Goal: Check status: Check status

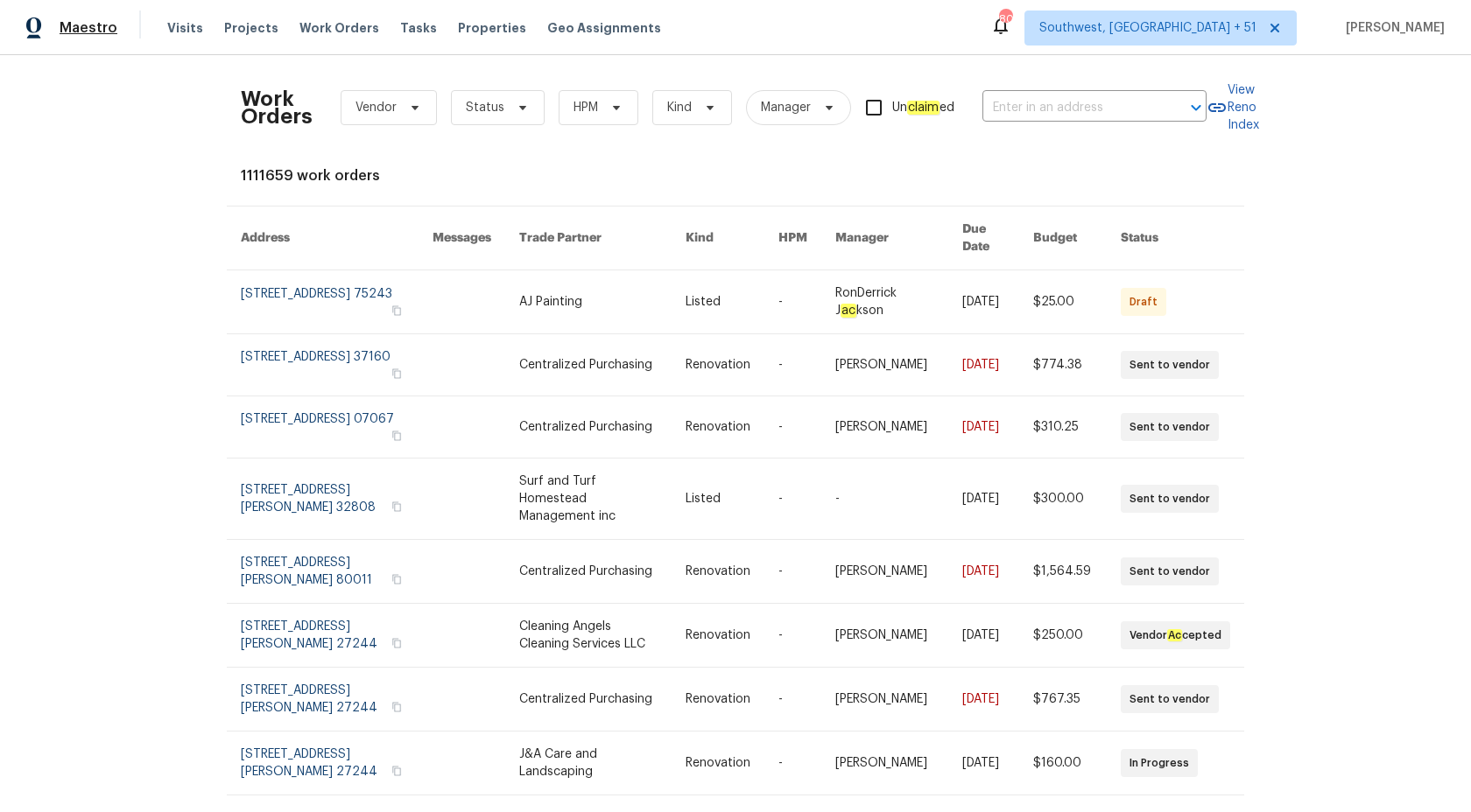
click at [95, 34] on span "Maestro" at bounding box center [89, 27] width 58 height 17
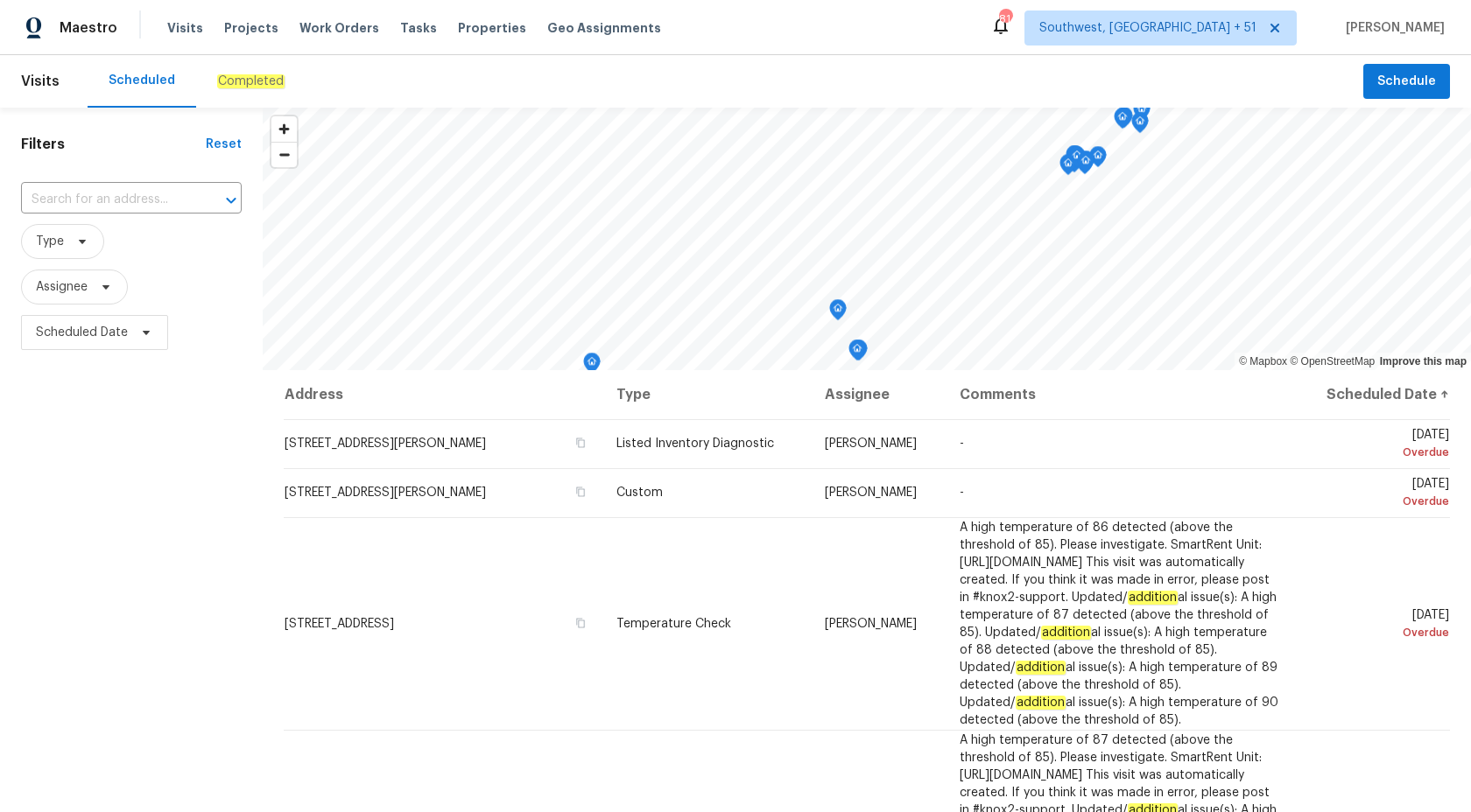
click at [249, 67] on div "Completed" at bounding box center [251, 82] width 109 height 53
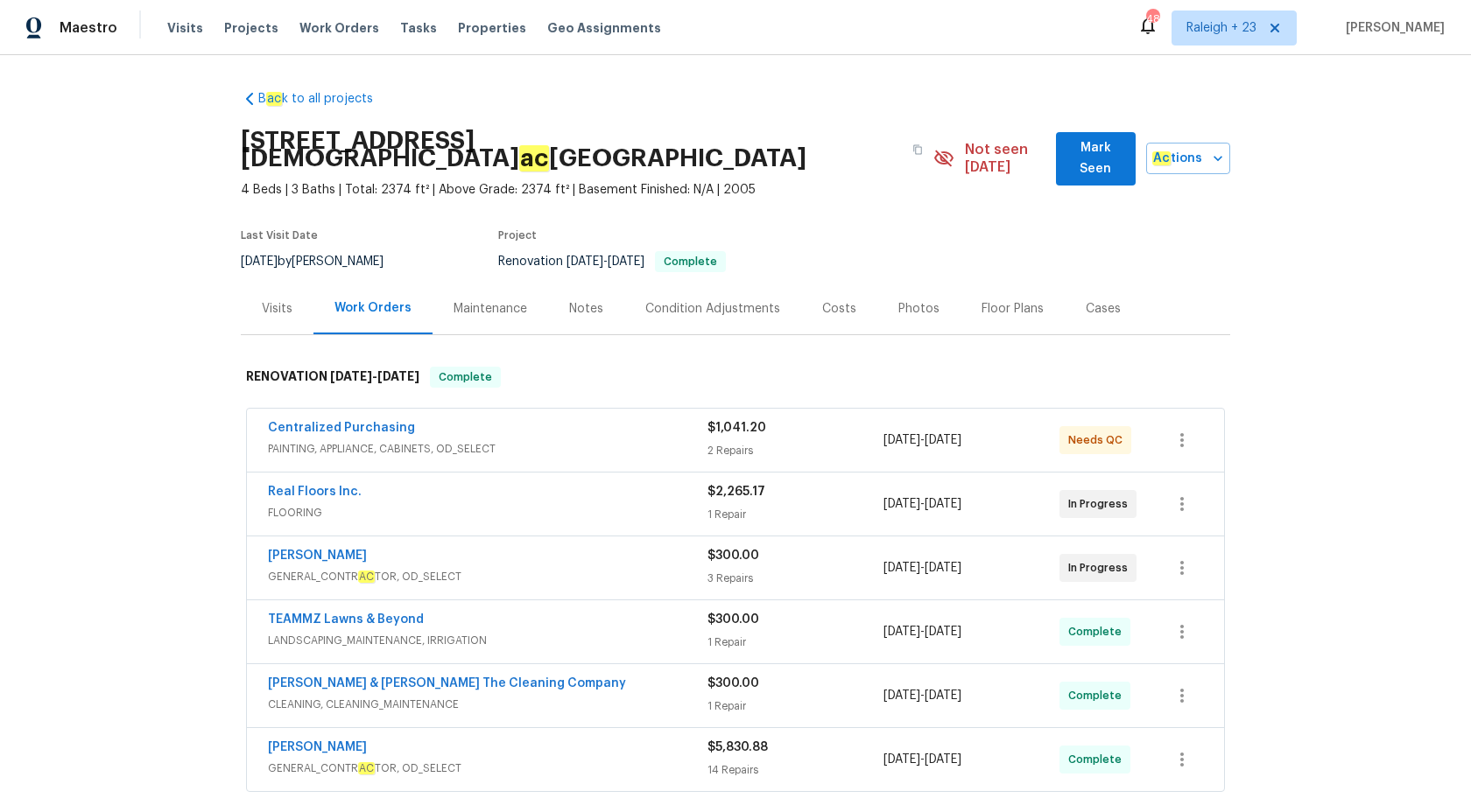
scroll to position [235, 0]
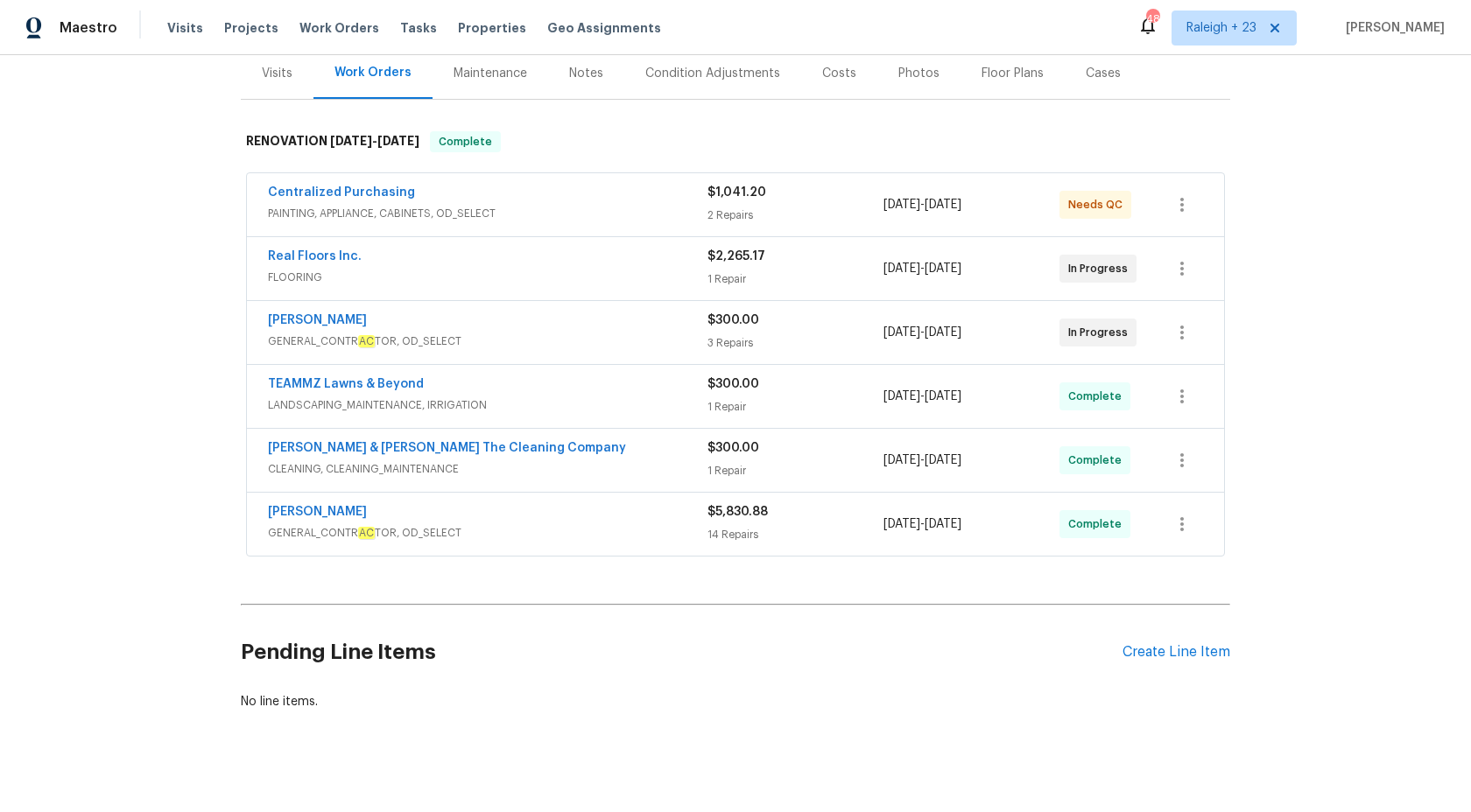
click at [601, 248] on div "Real Floors Inc." at bounding box center [488, 258] width 440 height 21
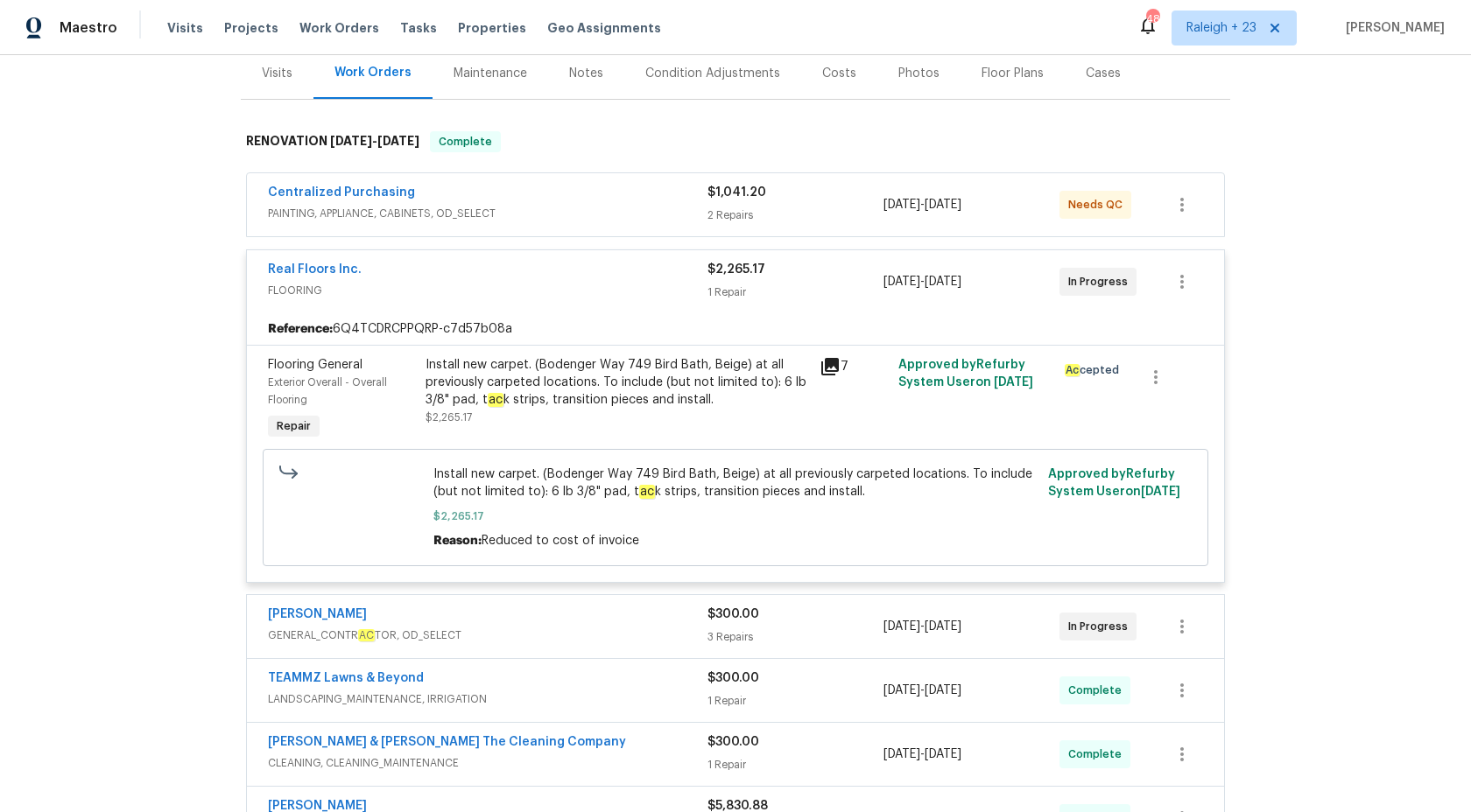
click at [613, 261] on div "Real Floors Inc." at bounding box center [488, 271] width 440 height 21
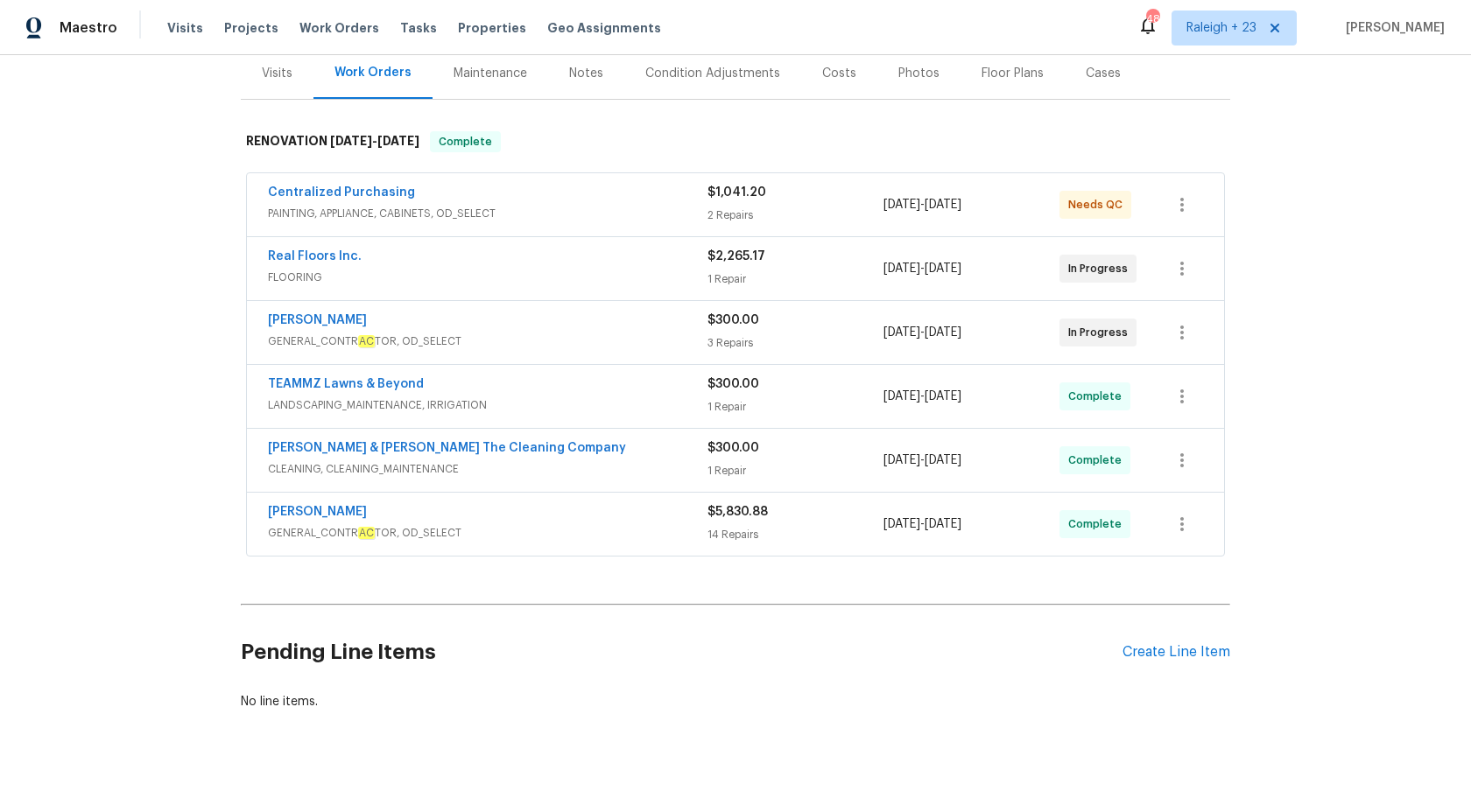
click at [687, 312] on div "Eric Hernandez" at bounding box center [488, 322] width 440 height 21
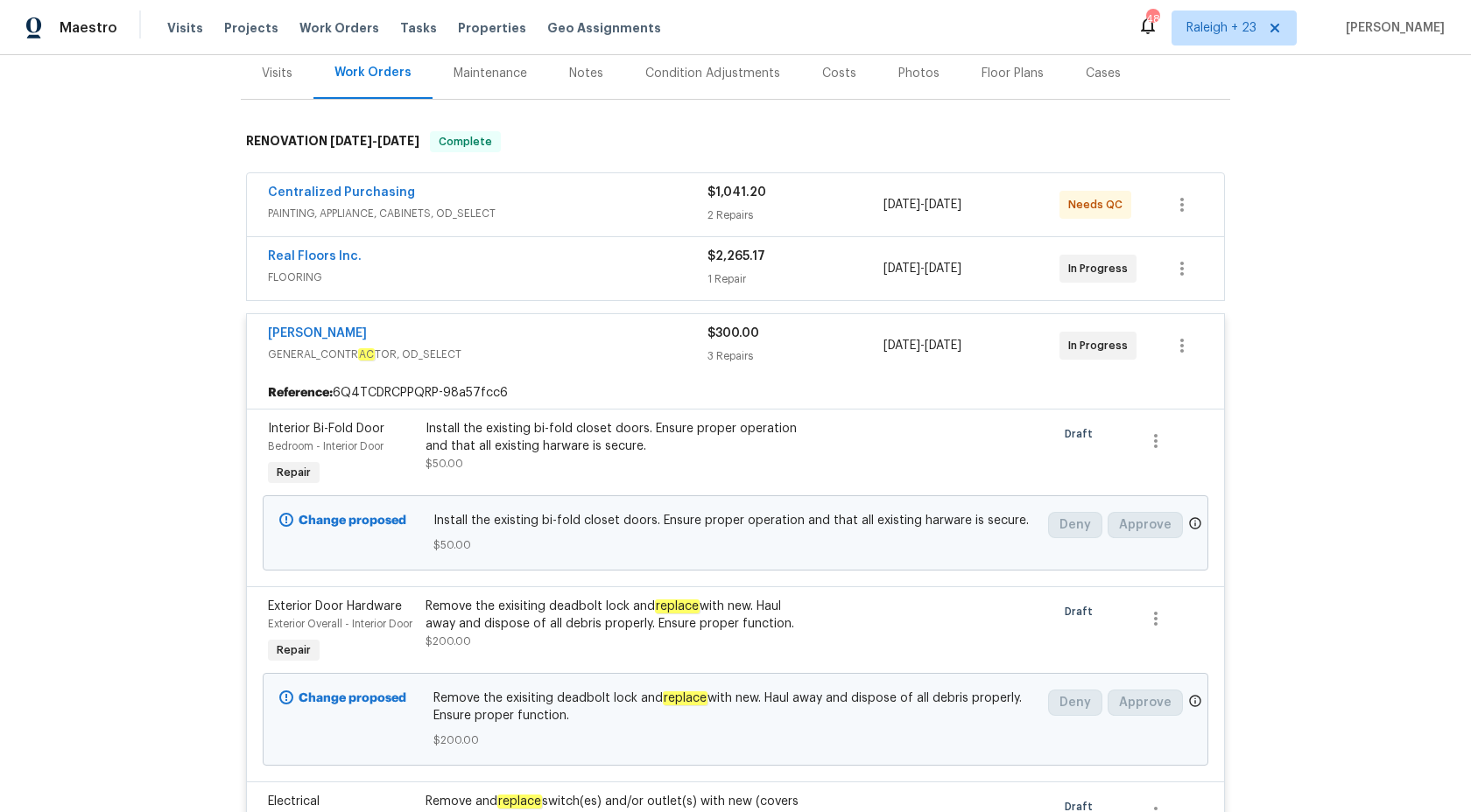
click at [687, 314] on div "Eric Hernandez GENERAL_CONTR AC TOR, OD_SELECT $300.00 3 Repairs 8/20/2025 - 8/…" at bounding box center [736, 345] width 978 height 63
click at [690, 346] on span "GENERAL_CONTR AC TOR, OD_SELECT" at bounding box center [488, 354] width 440 height 17
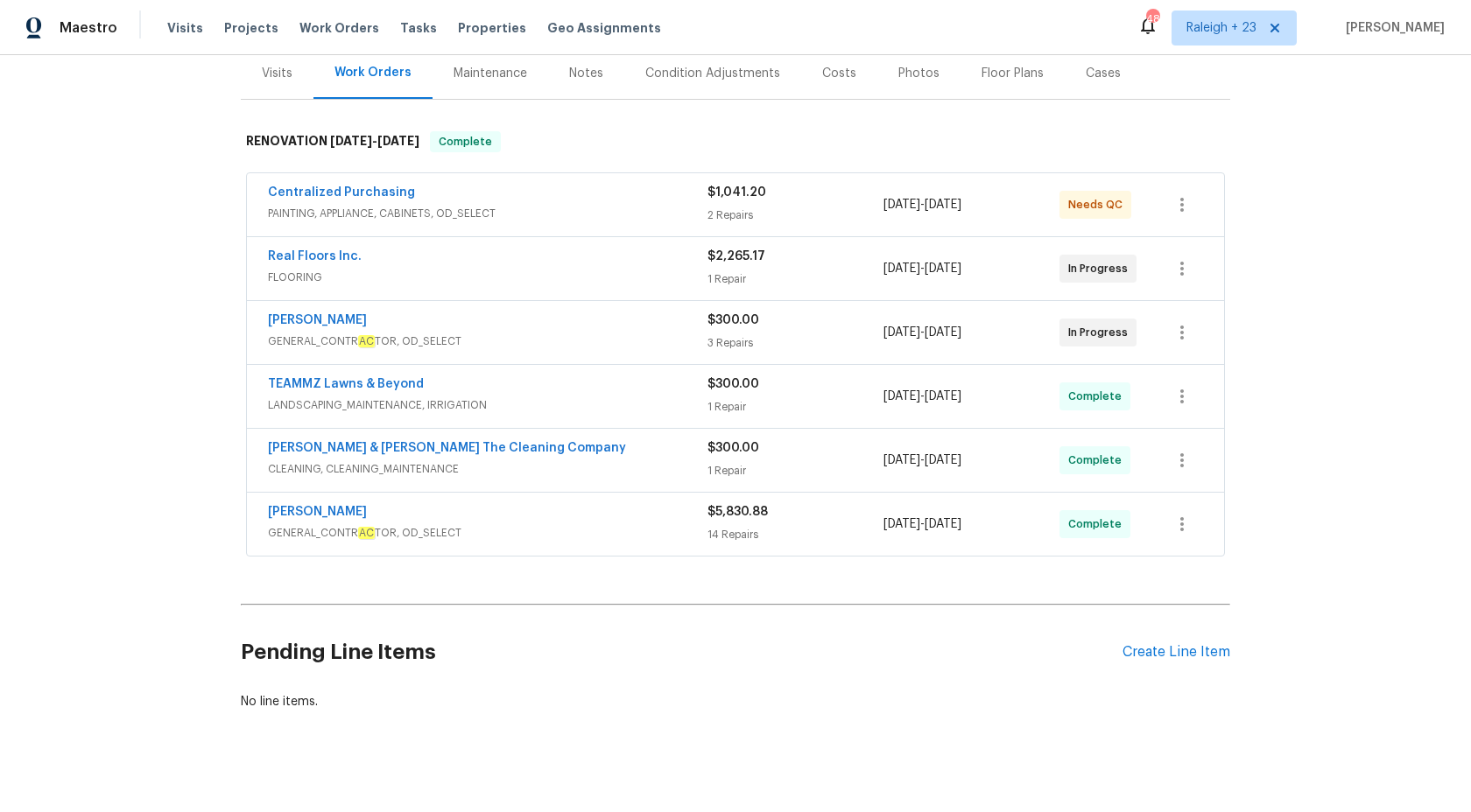
click at [715, 506] on span "$5,830.88" at bounding box center [738, 511] width 61 height 12
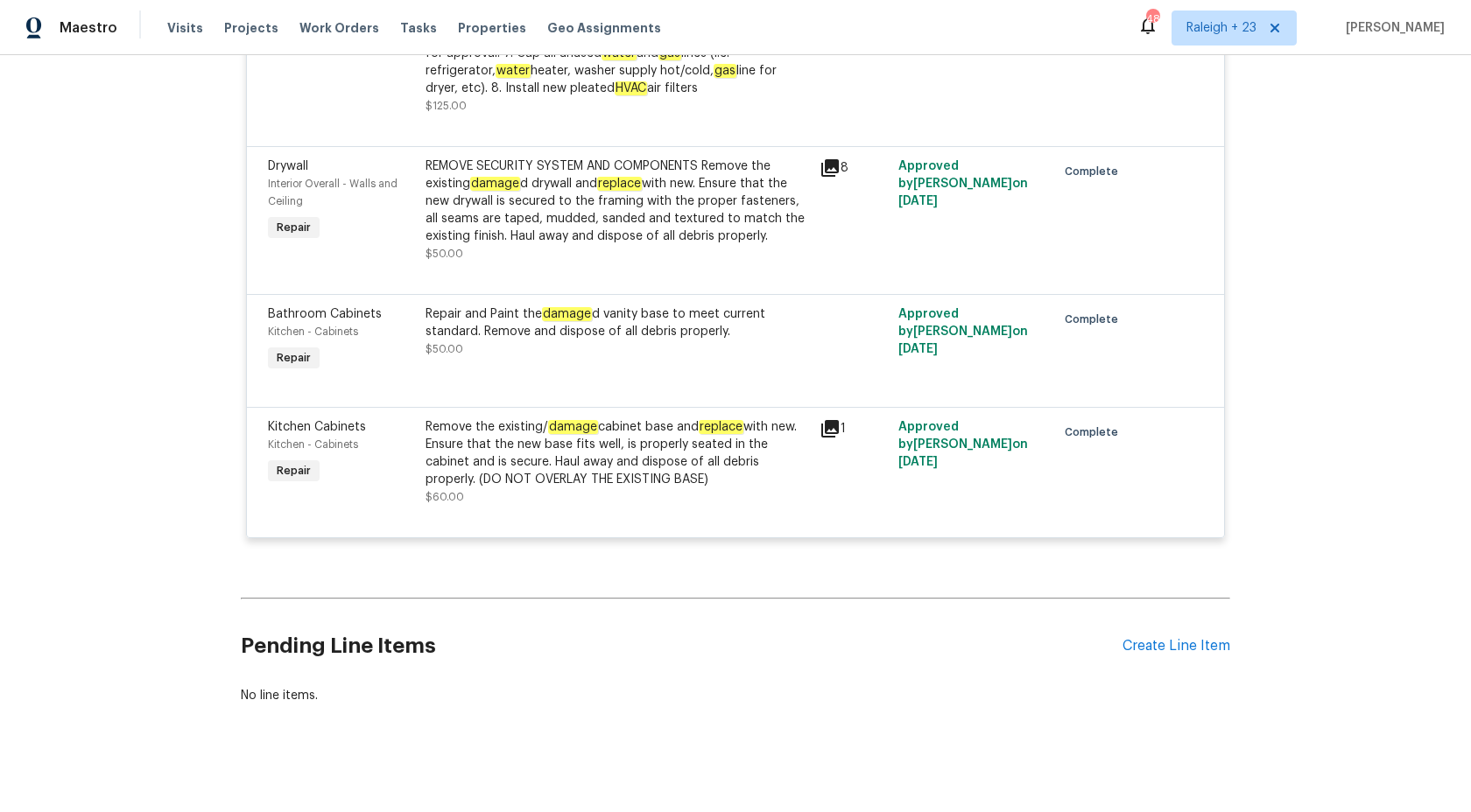
scroll to position [2164, 0]
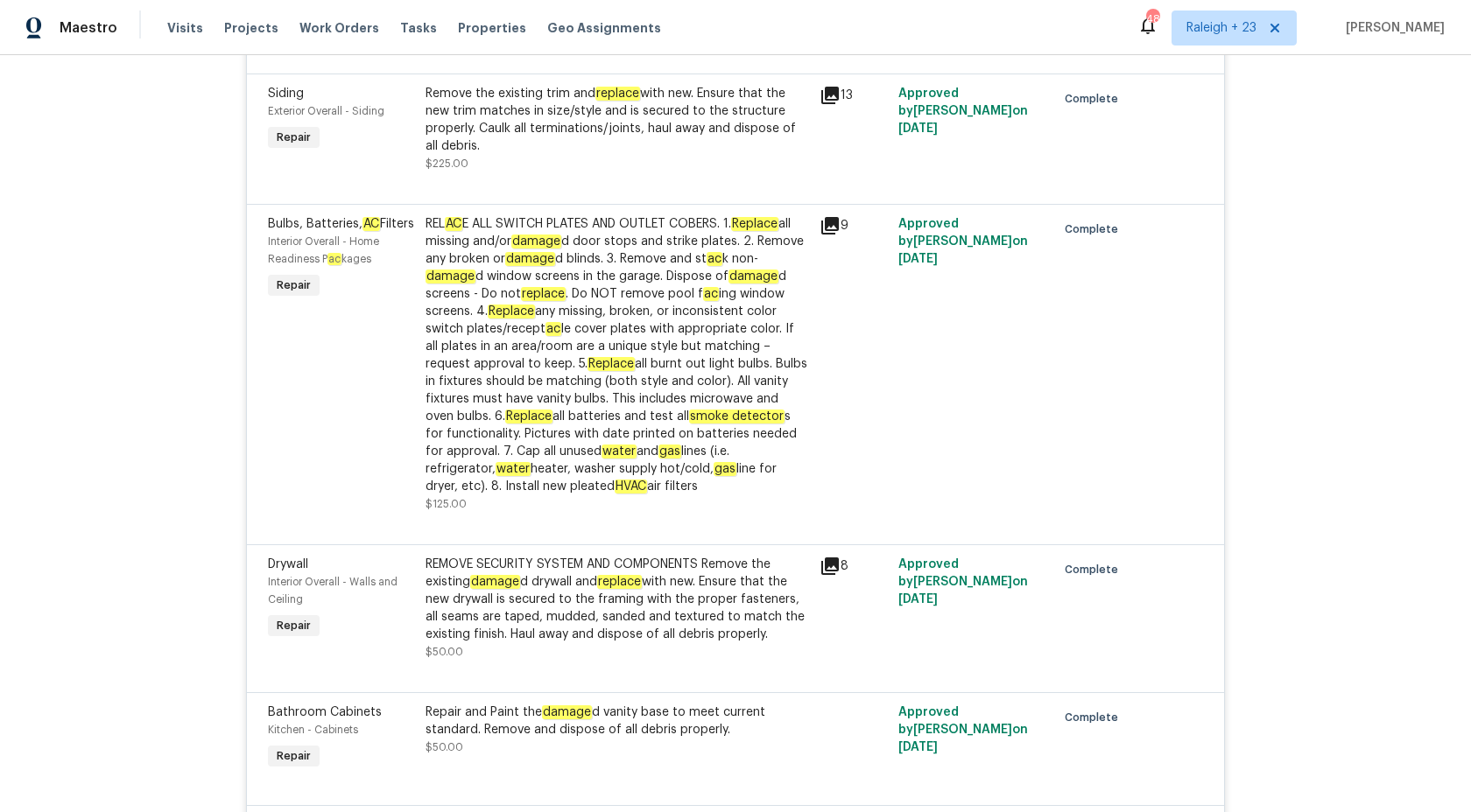
click at [1058, 408] on div "Complete" at bounding box center [1090, 363] width 79 height 308
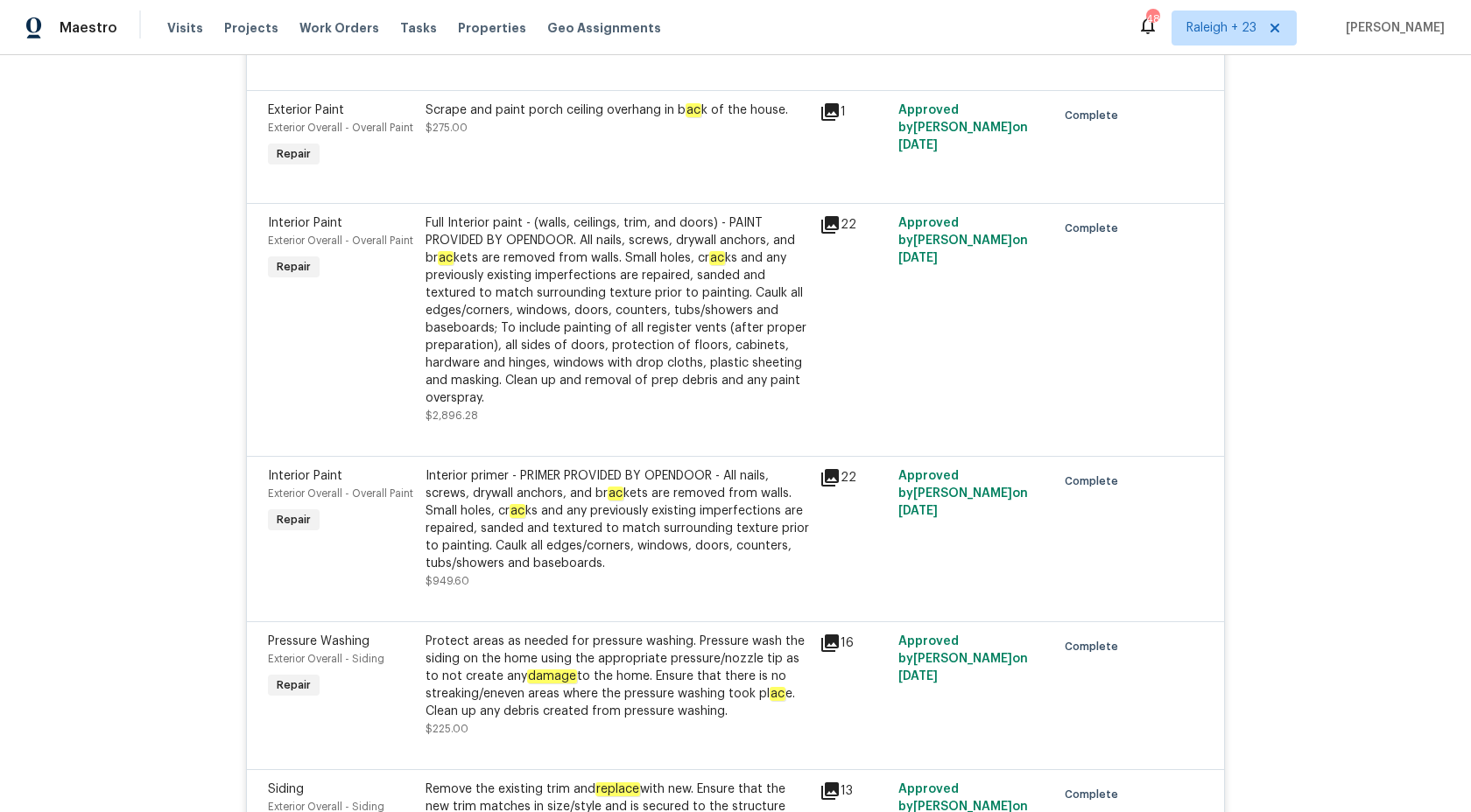
scroll to position [1455, 0]
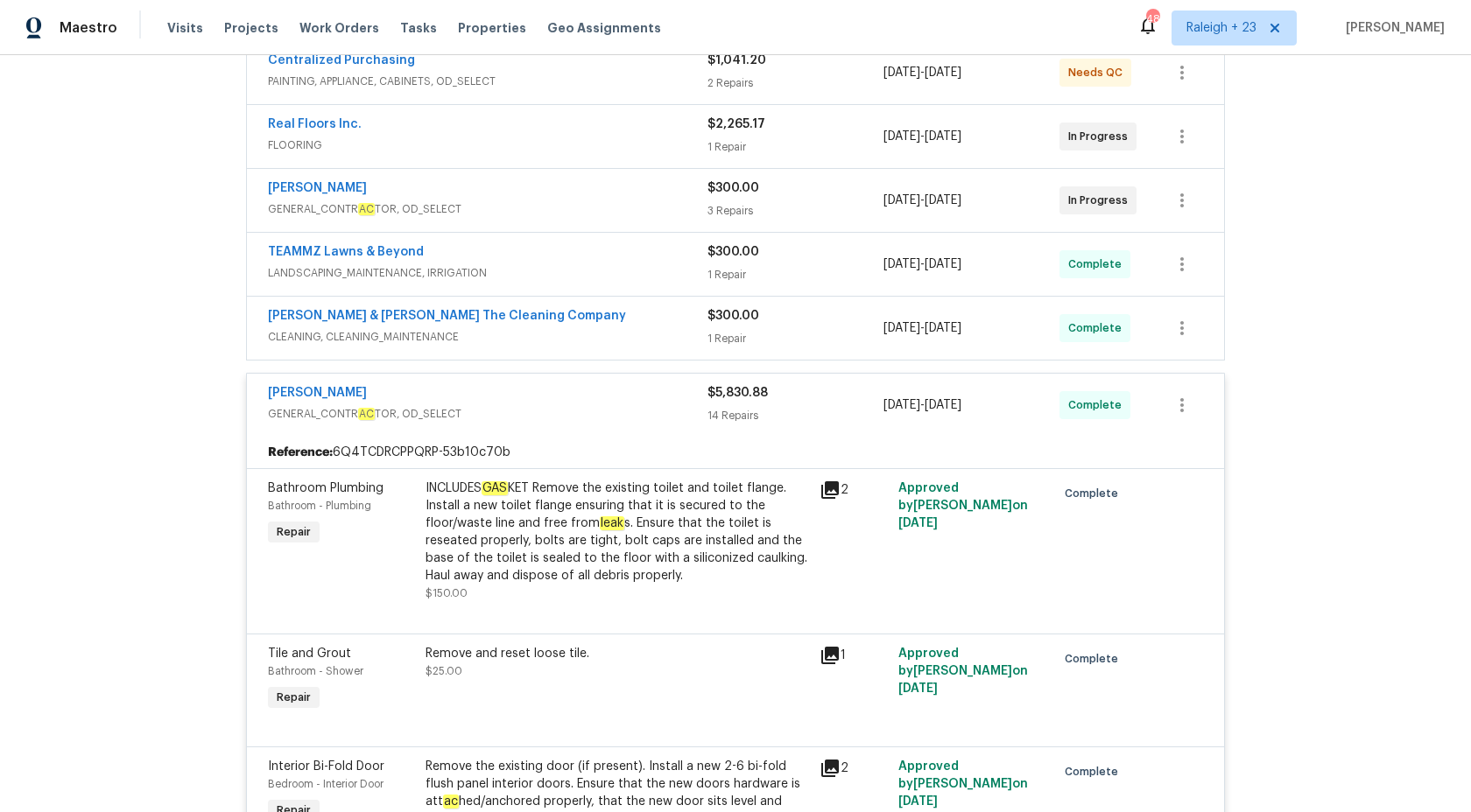
click at [739, 407] on div "14 Repairs" at bounding box center [796, 415] width 176 height 17
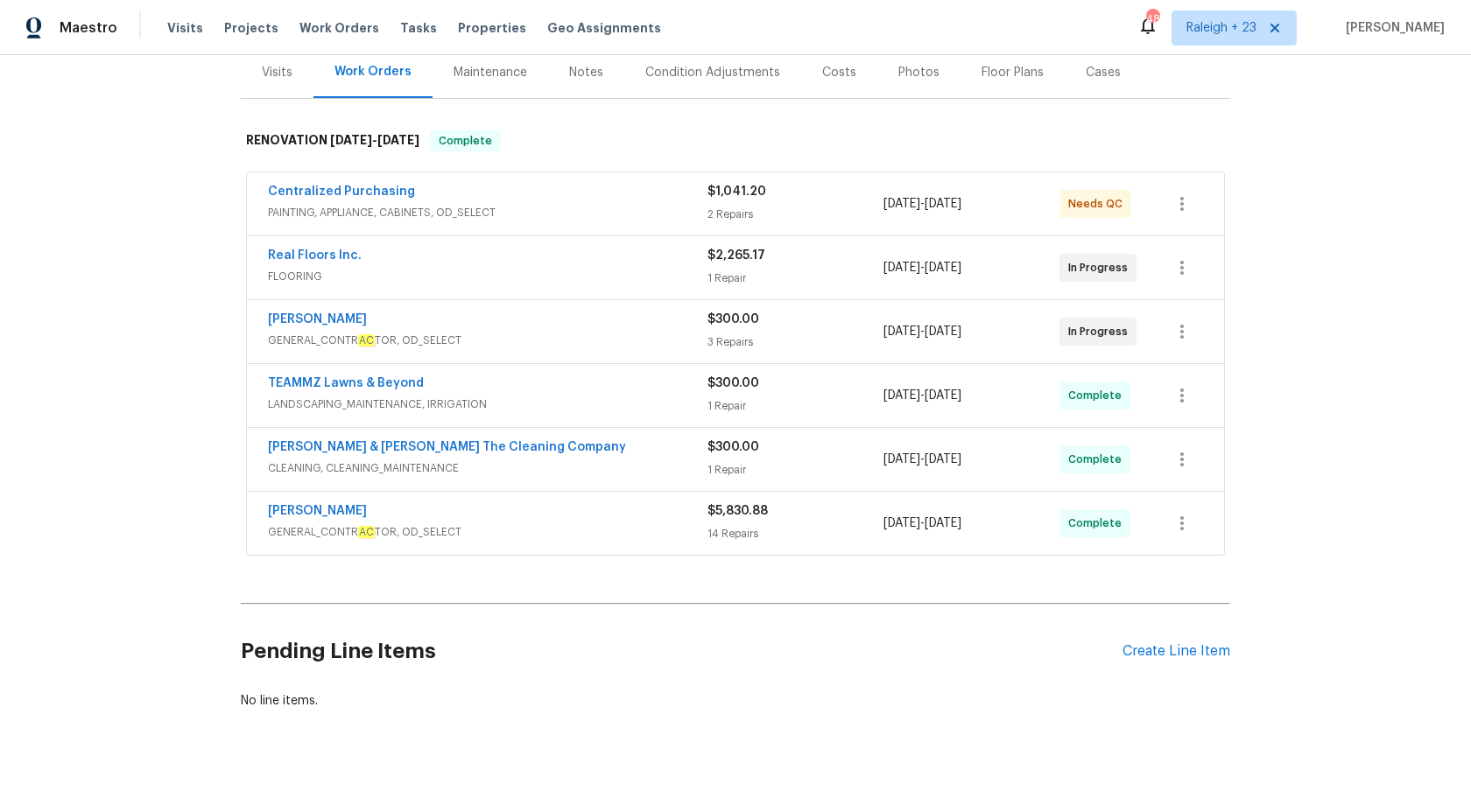
scroll to position [235, 0]
click at [61, 27] on span "Maestro" at bounding box center [89, 27] width 58 height 17
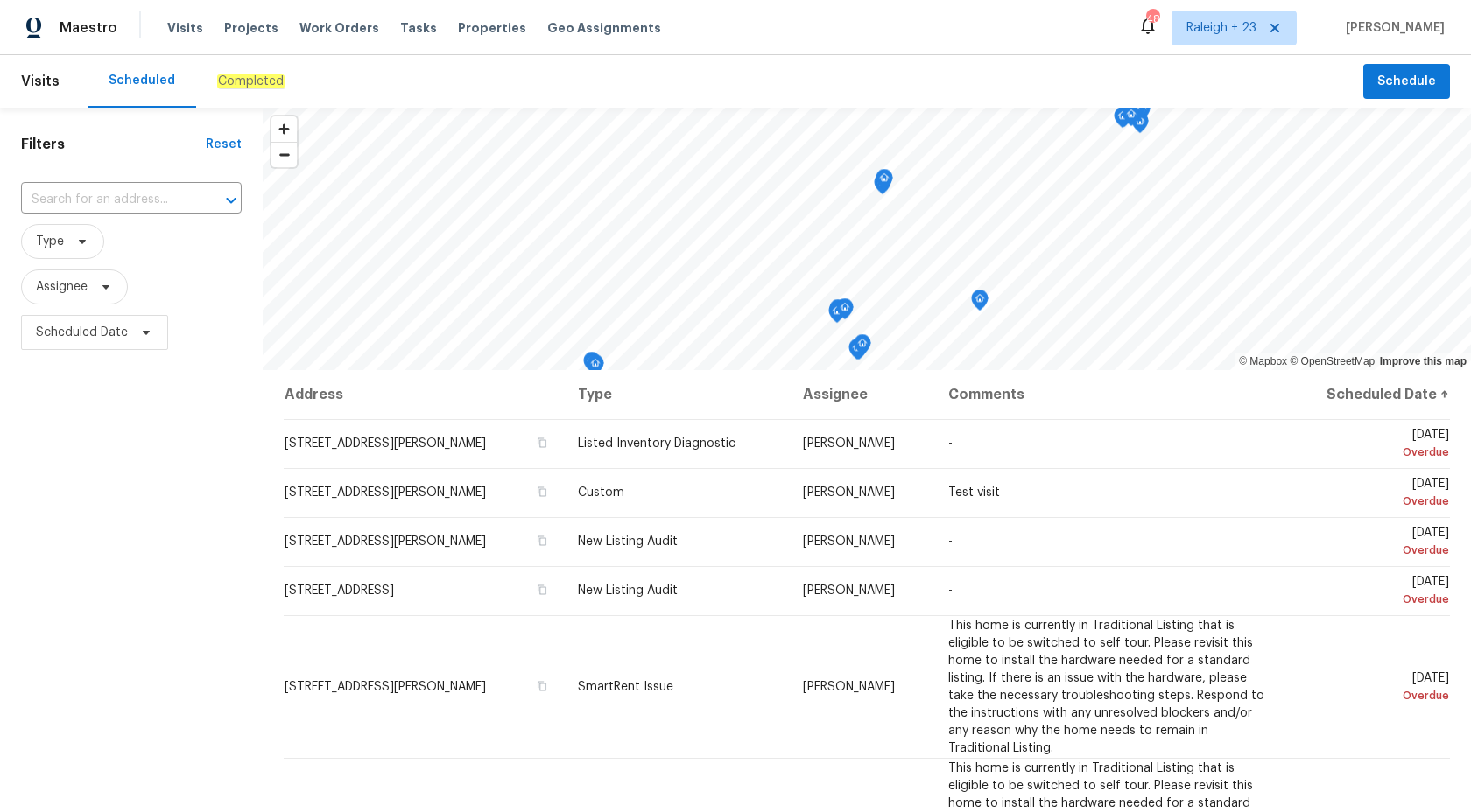
click at [247, 89] on div "Completed" at bounding box center [251, 81] width 67 height 17
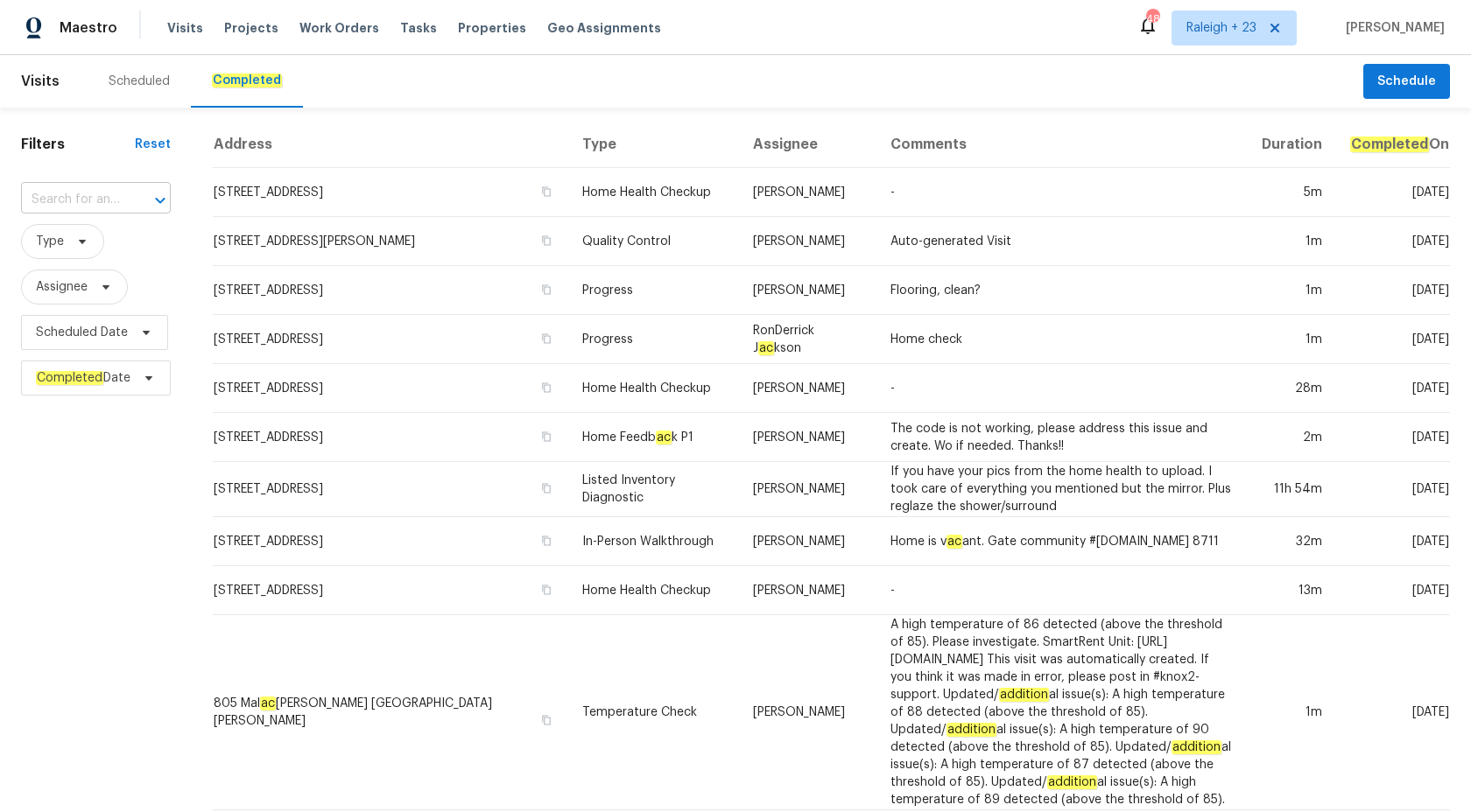
click at [84, 210] on input "text" at bounding box center [71, 200] width 101 height 27
paste input "5054 W Mercury Way, Chandler, AZ 85226"
type input "5054 W Mercury Way, Chandler, AZ 85226"
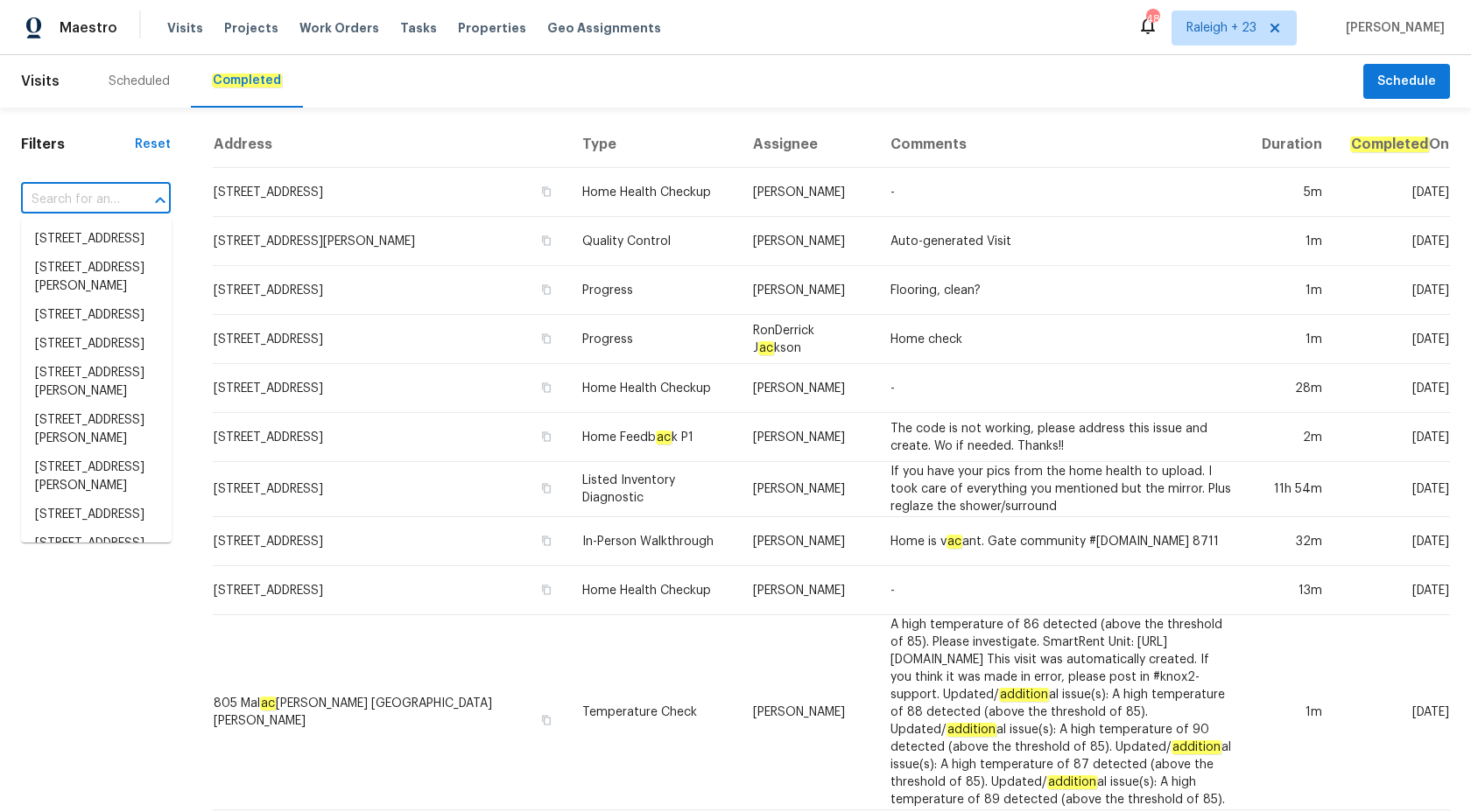
click at [103, 199] on input "text" at bounding box center [71, 200] width 101 height 27
paste input "5054 W Mercury Way, Chandler, AZ 85226"
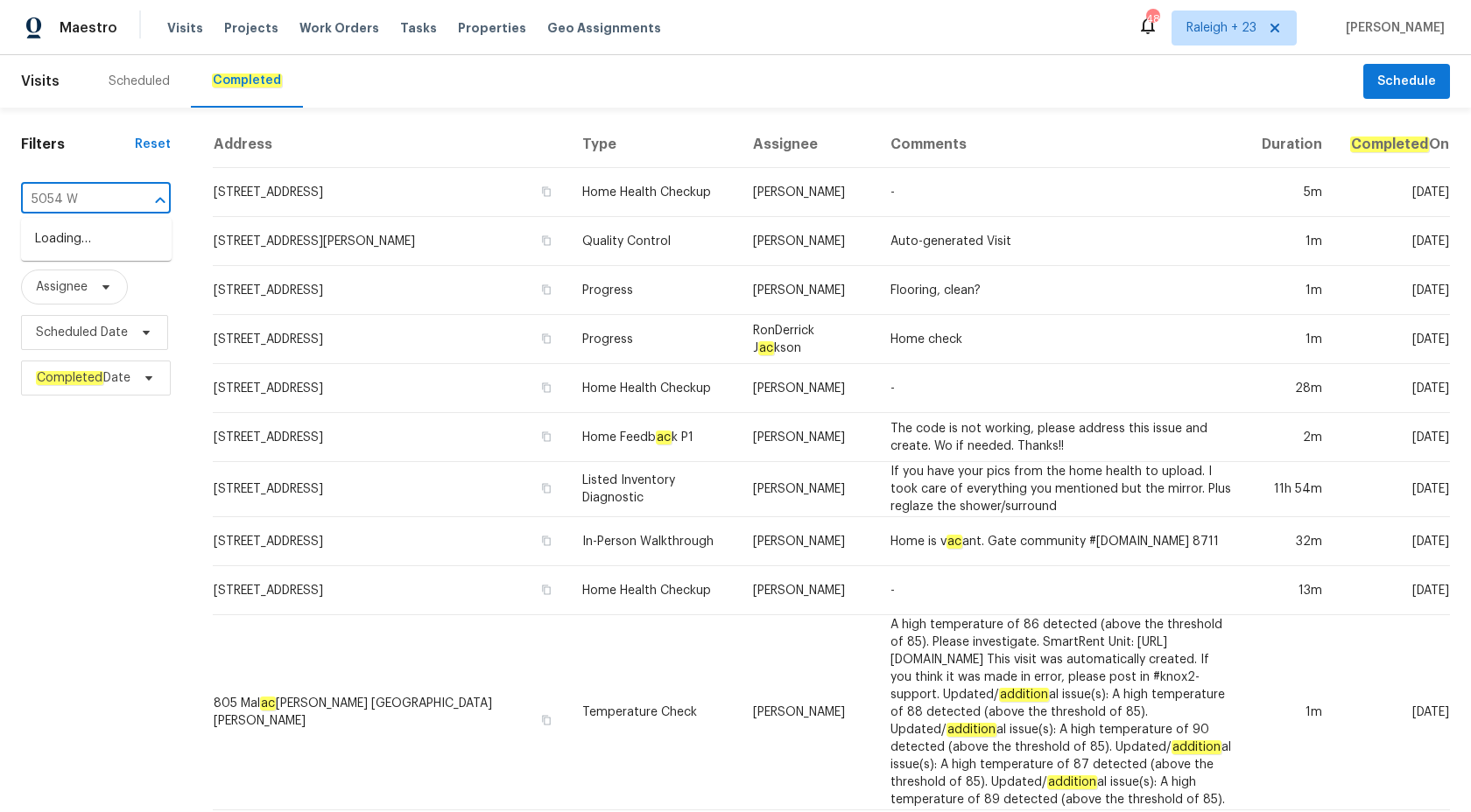
type input "5054 W"
click at [64, 191] on input "text" at bounding box center [71, 200] width 101 height 27
paste input "5054 W Mercury Way Chandler, AZ 85226"
type input "5054 W Mercury Way Chandler, AZ 85226"
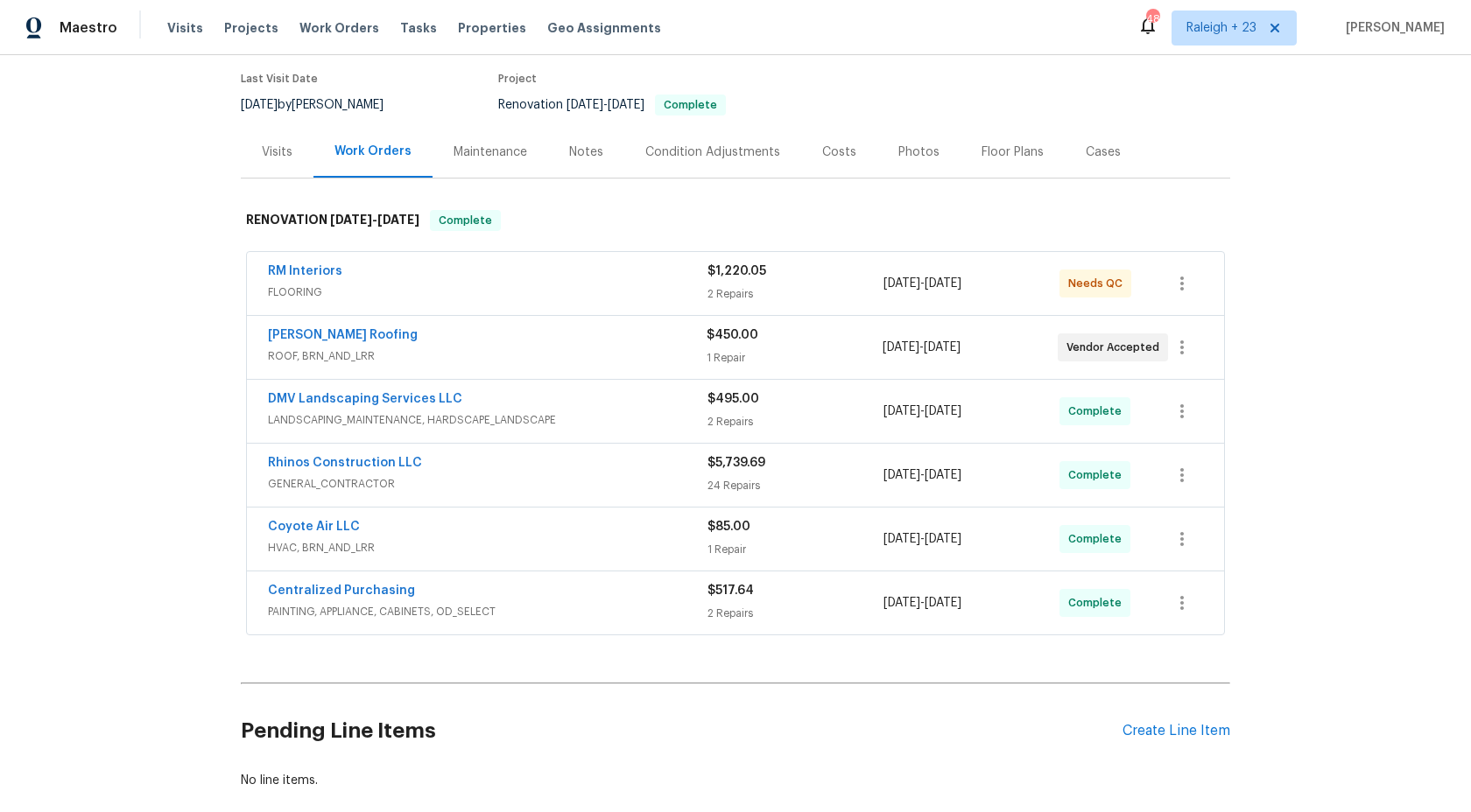
scroll to position [235, 0]
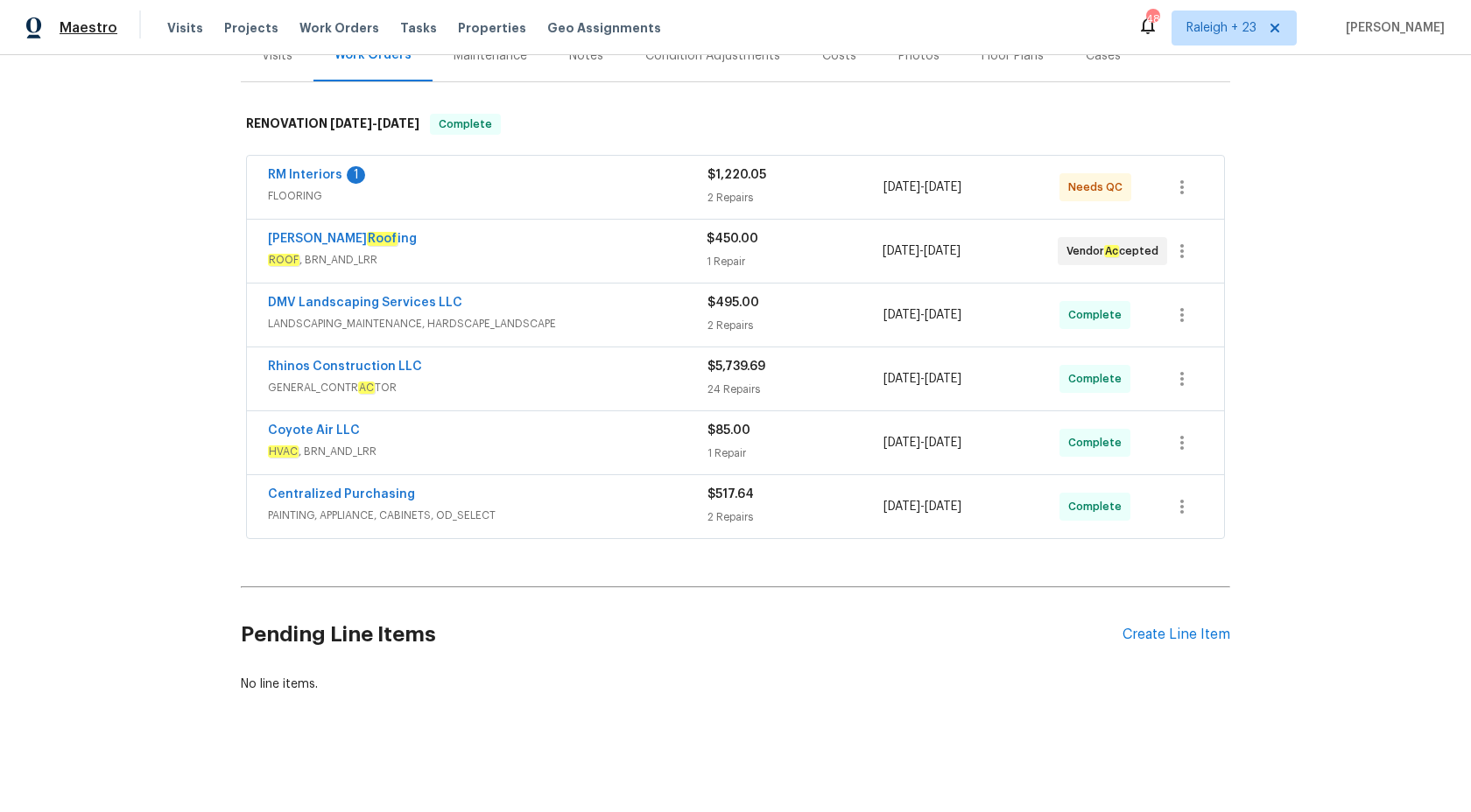
click at [86, 32] on span "Maestro" at bounding box center [89, 27] width 58 height 17
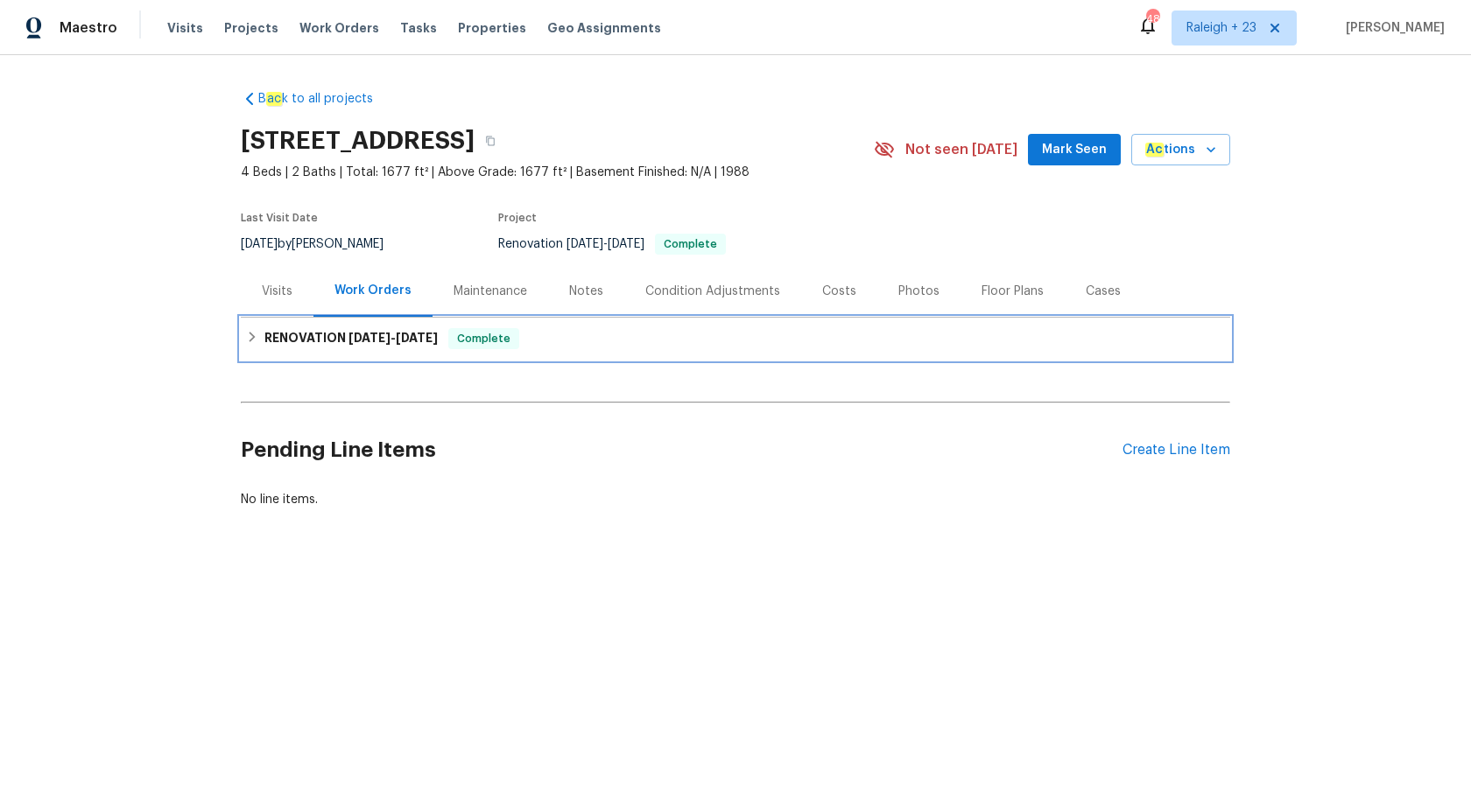
click at [460, 330] on span "Complete" at bounding box center [483, 338] width 67 height 17
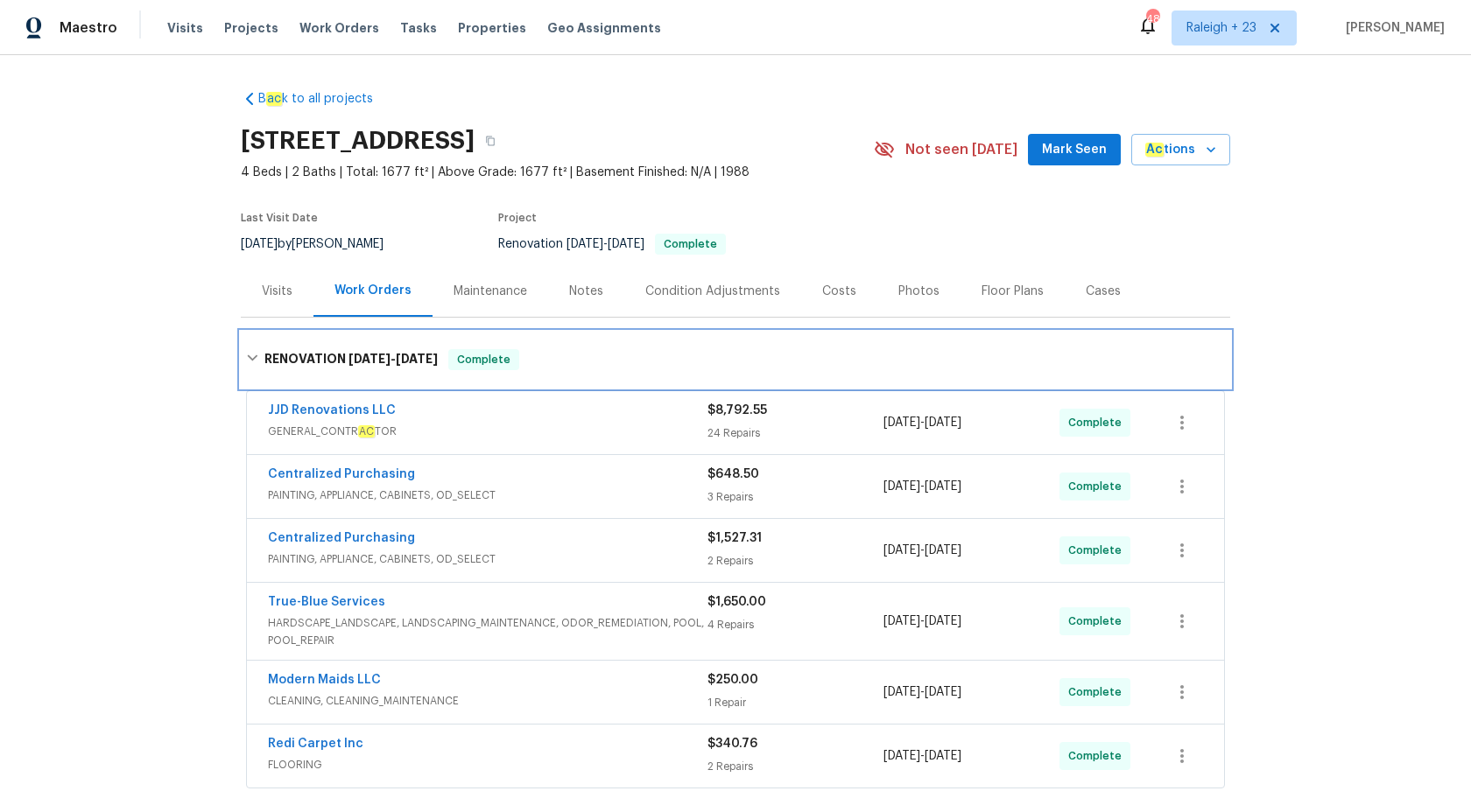
scroll to position [39, 0]
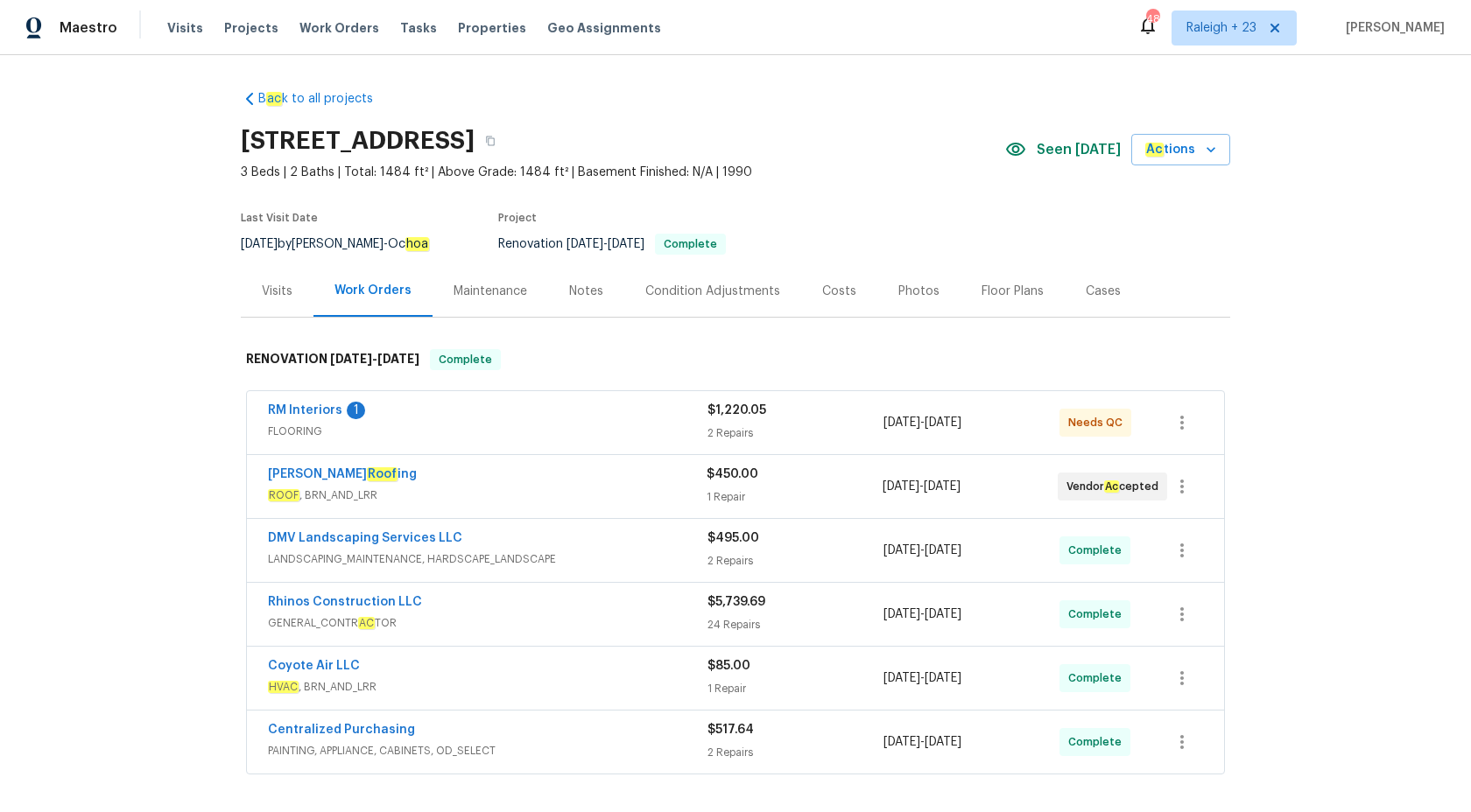
click at [283, 298] on div "Visits" at bounding box center [277, 291] width 31 height 17
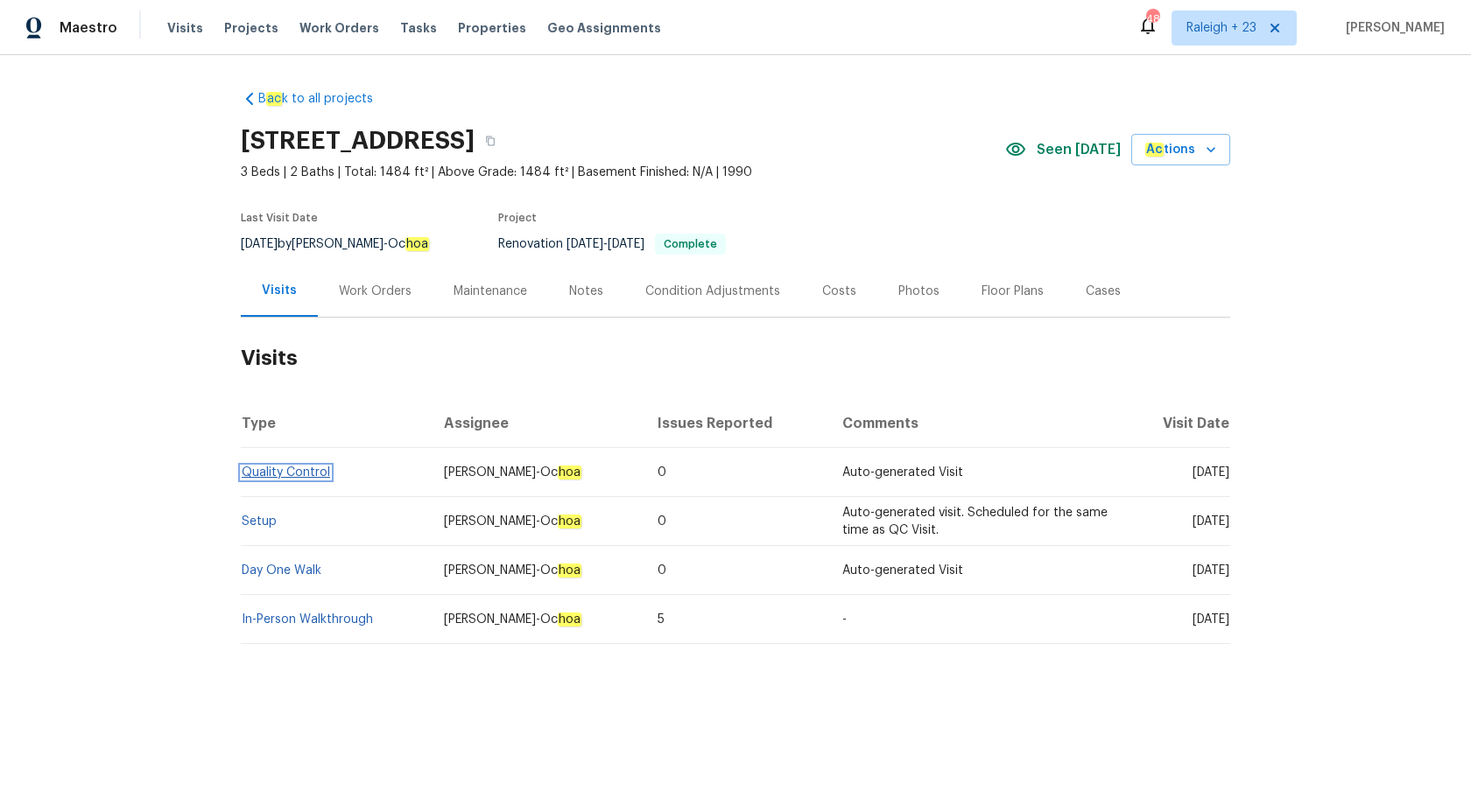
click at [308, 474] on link "Quality Control" at bounding box center [285, 472] width 88 height 12
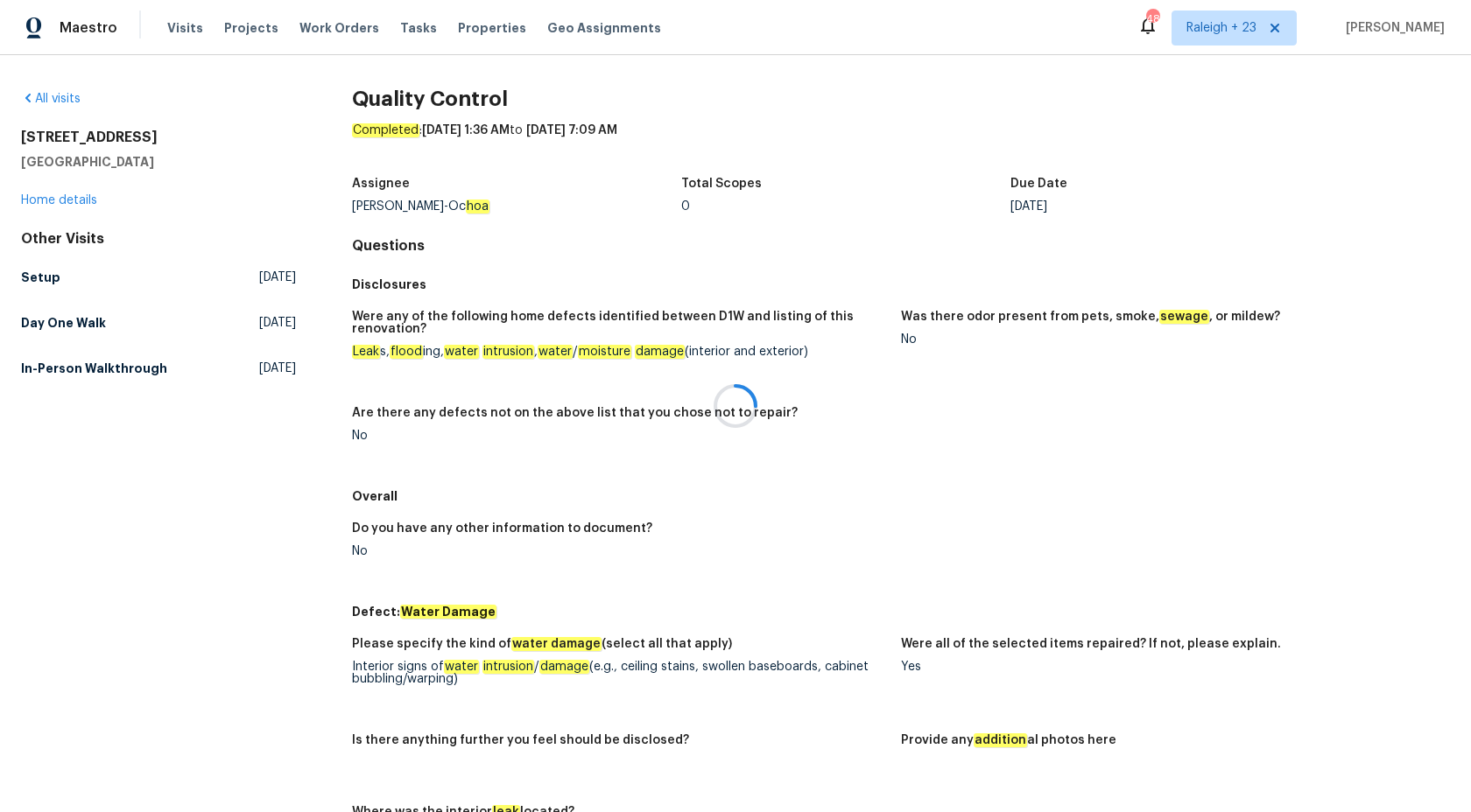
click at [878, 212] on div "0" at bounding box center [846, 206] width 329 height 12
click at [41, 270] on h5 "Setup" at bounding box center [40, 277] width 39 height 17
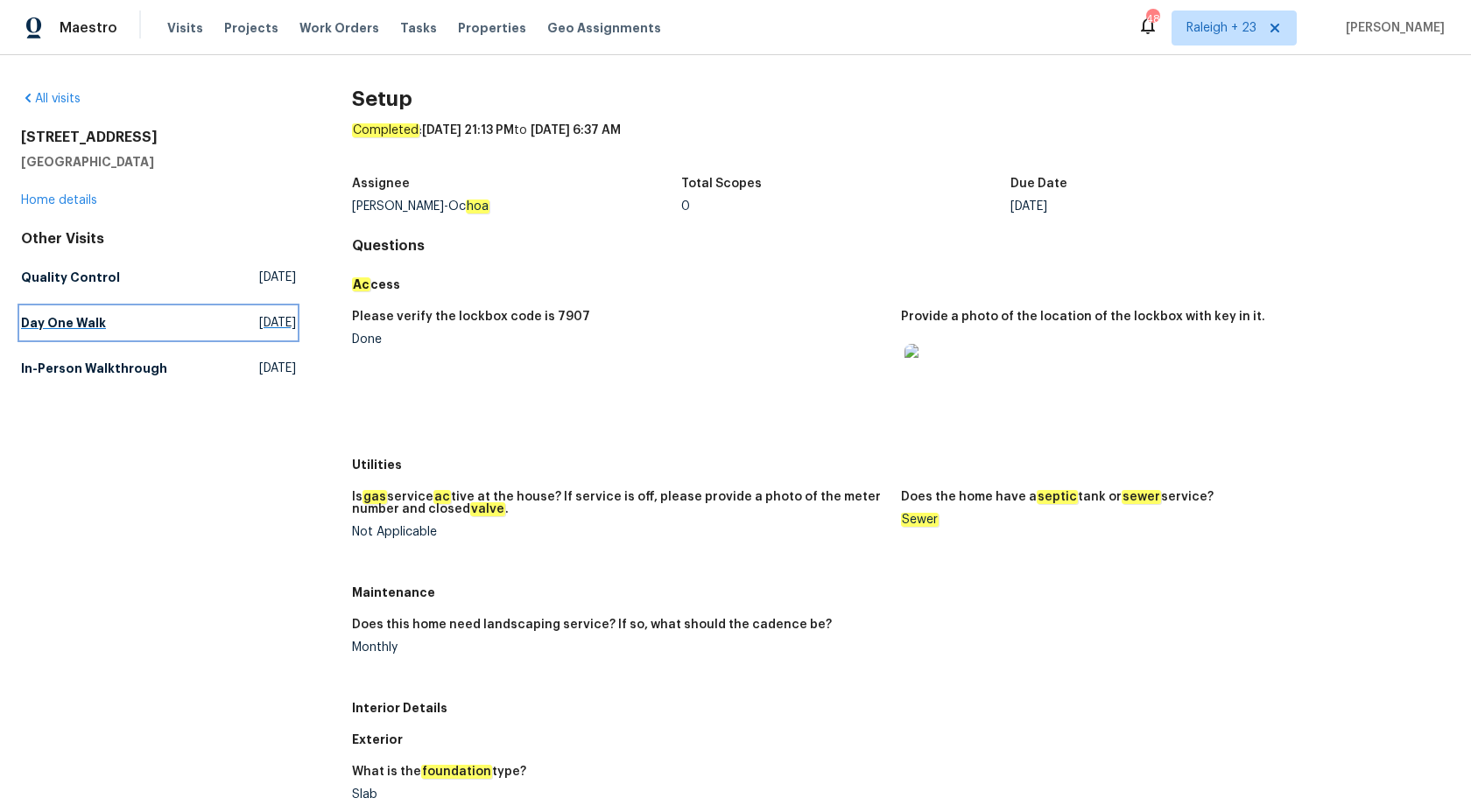
click at [58, 330] on h5 "Day One Walk" at bounding box center [63, 322] width 84 height 17
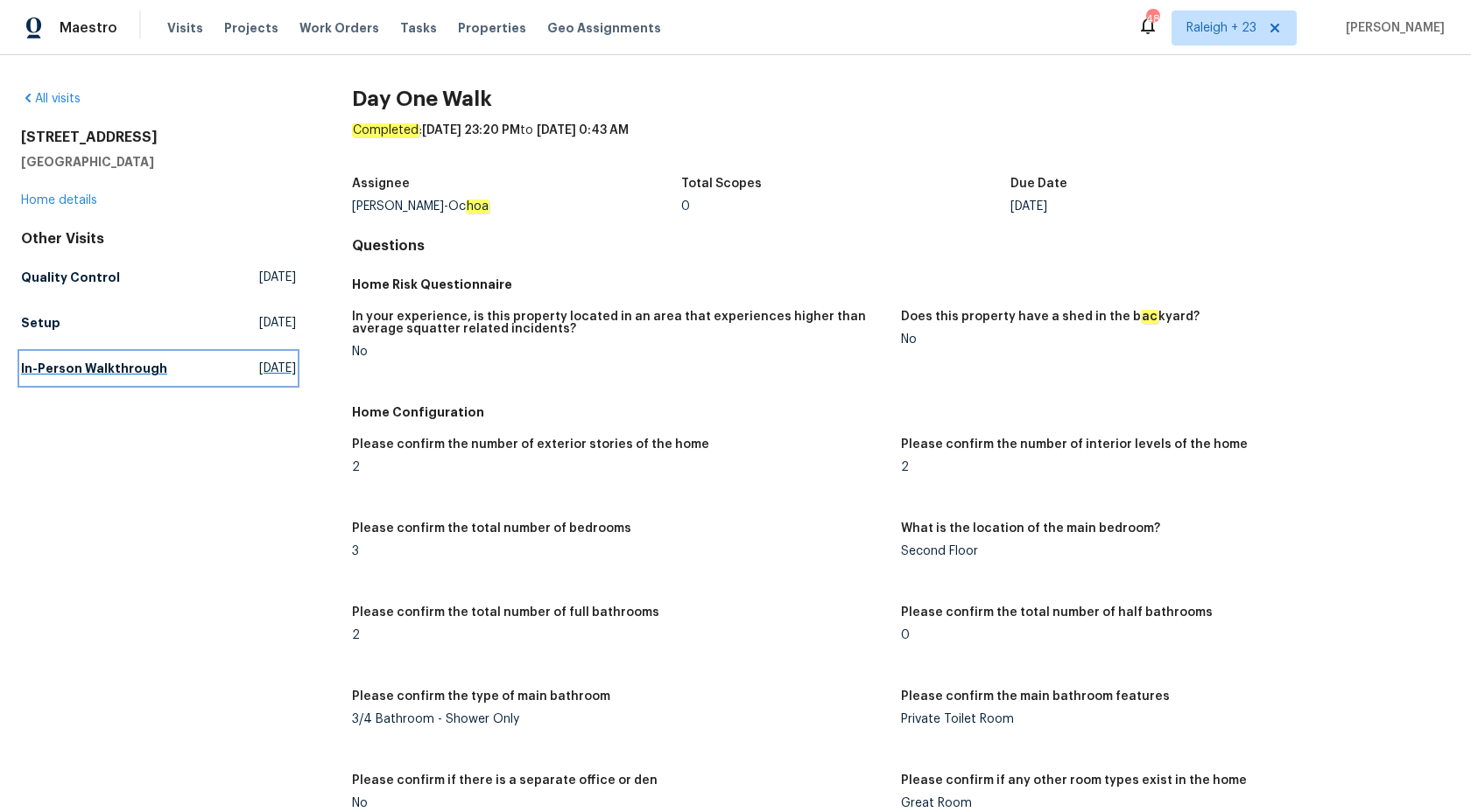
click at [76, 363] on h5 "In-Person Walkthrough" at bounding box center [94, 368] width 146 height 17
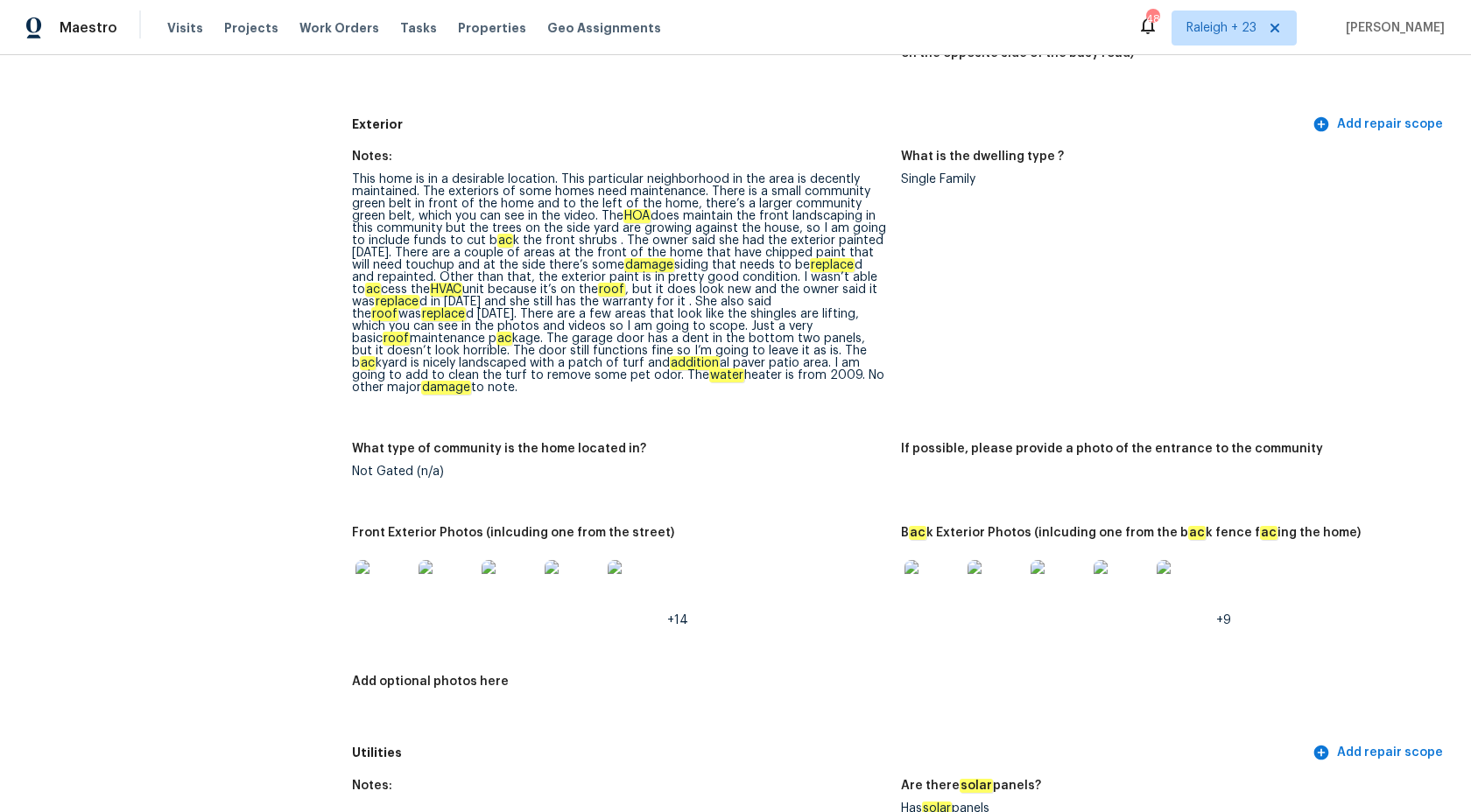
scroll to position [612, 0]
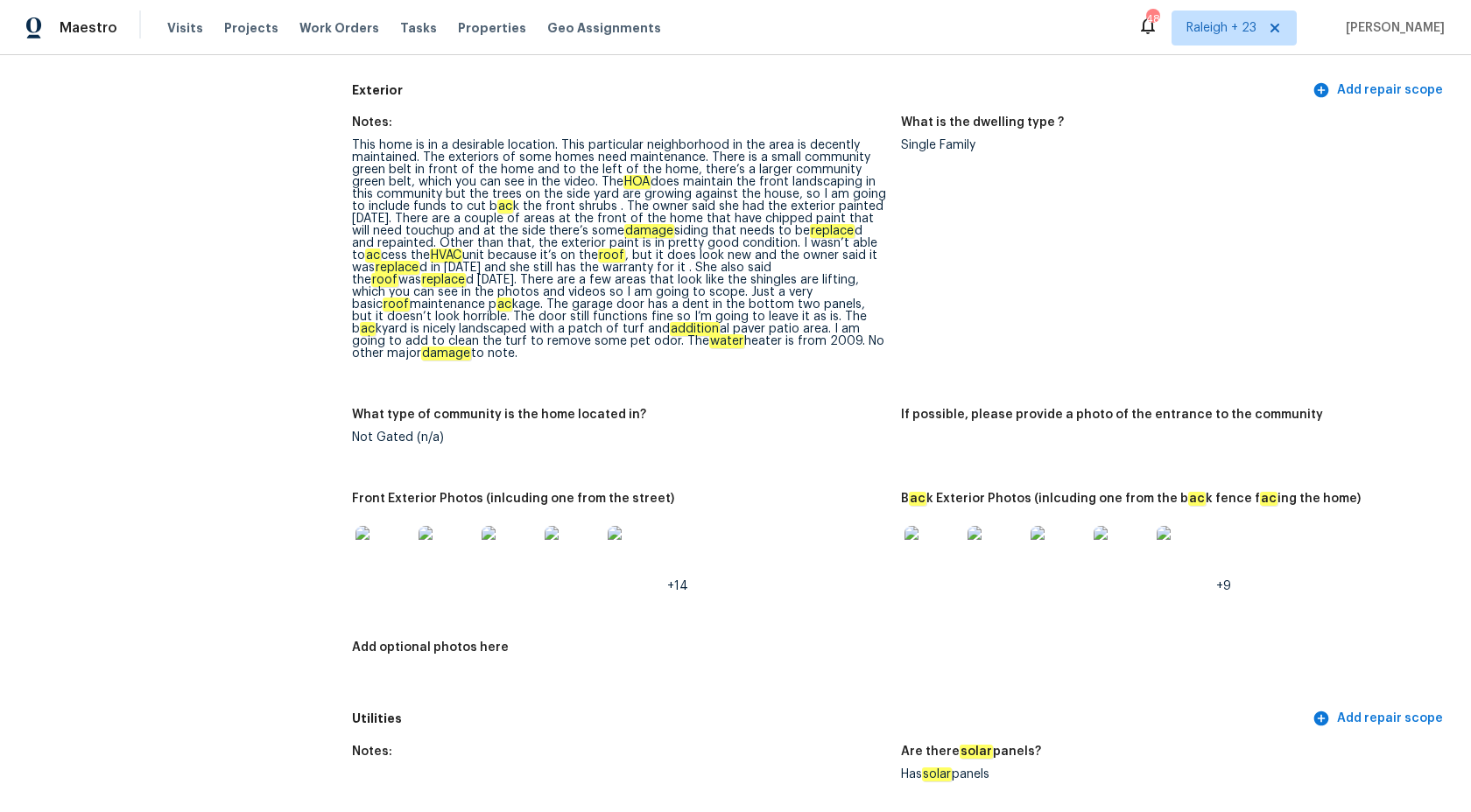
click at [937, 532] on img at bounding box center [933, 554] width 56 height 56
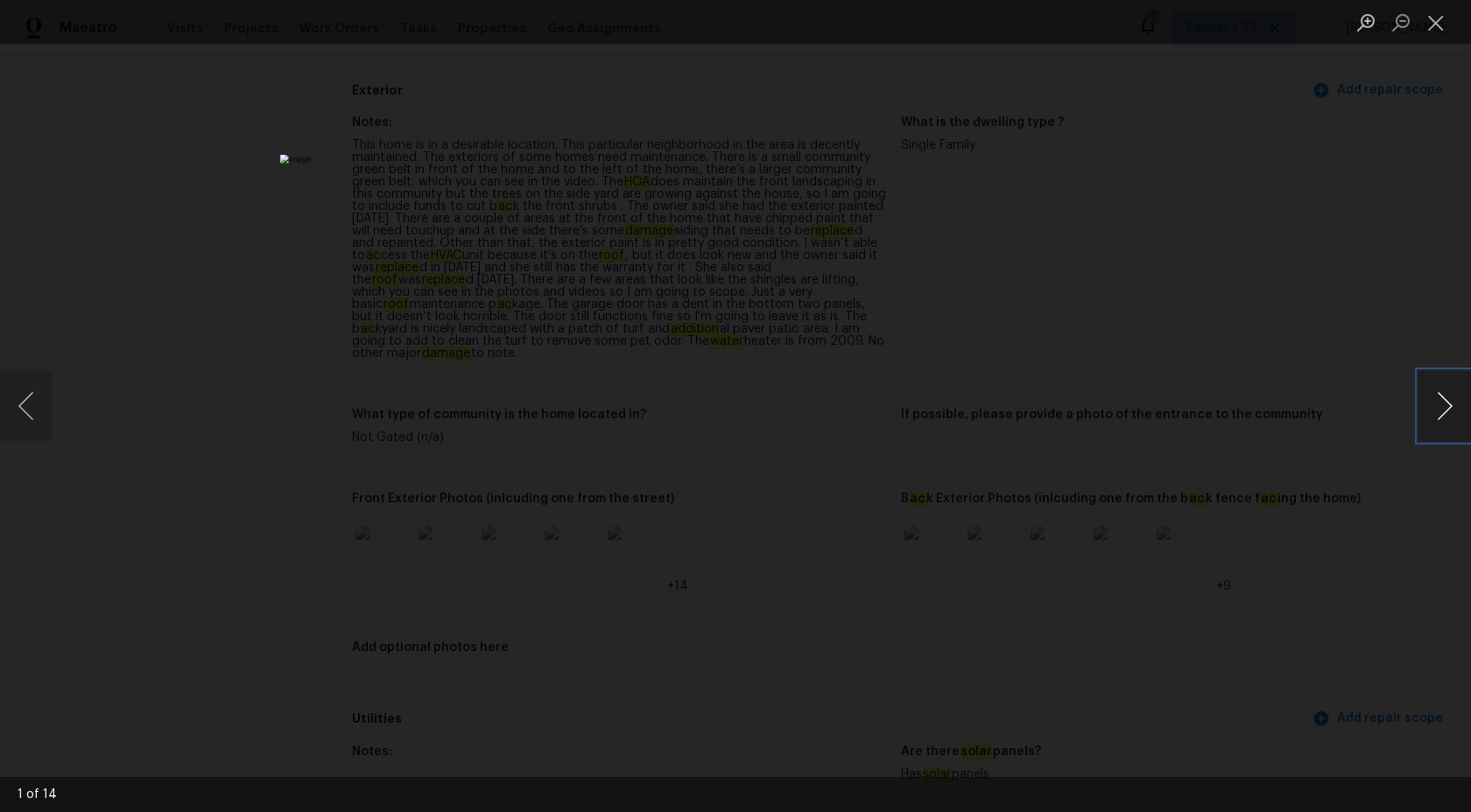
click at [1446, 425] on button "Next image" at bounding box center [1445, 406] width 53 height 70
click at [1261, 345] on div "Lightbox" at bounding box center [735, 406] width 1471 height 812
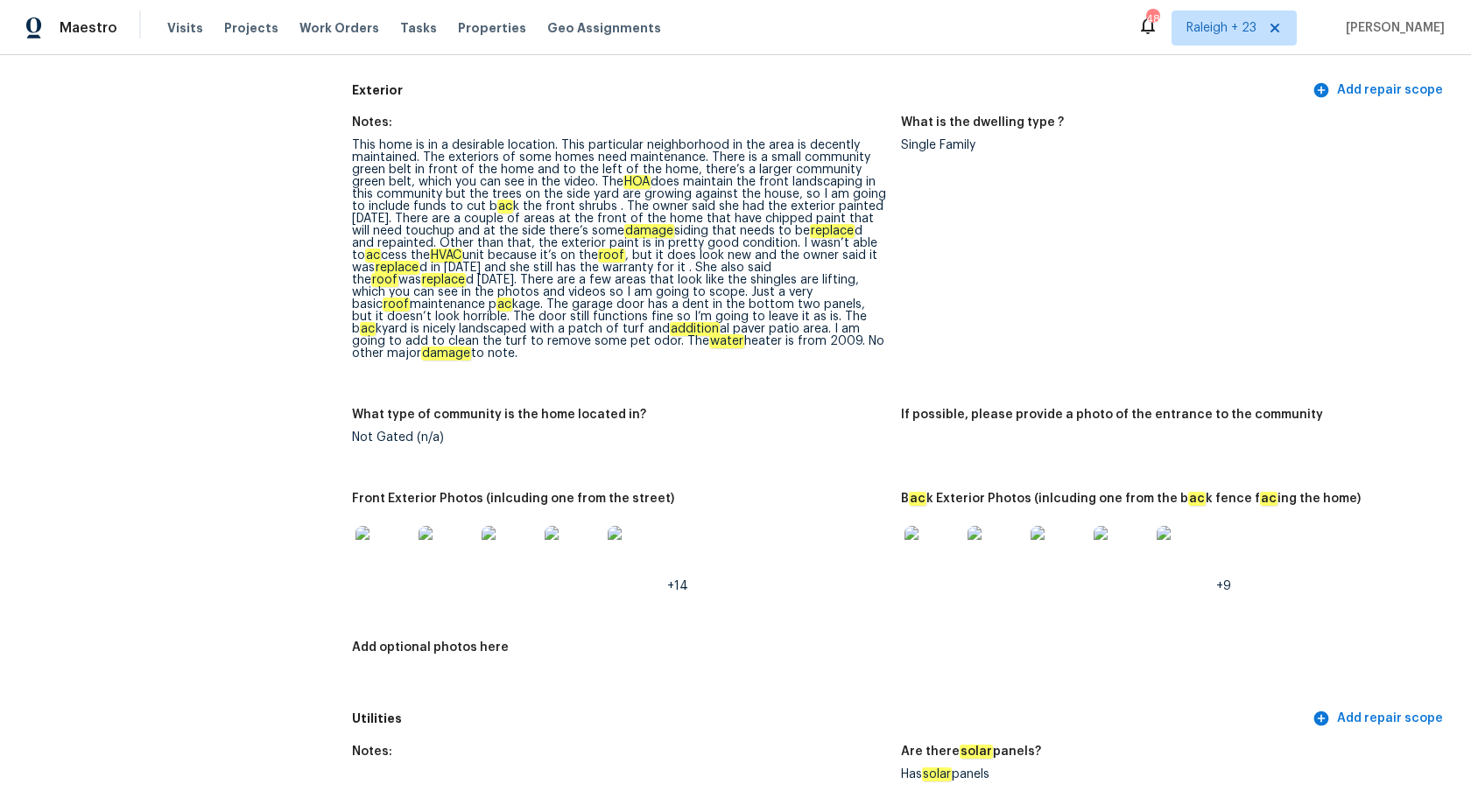
click at [1261, 345] on figure "What is the dwelling type ? Single Family" at bounding box center [1176, 252] width 549 height 272
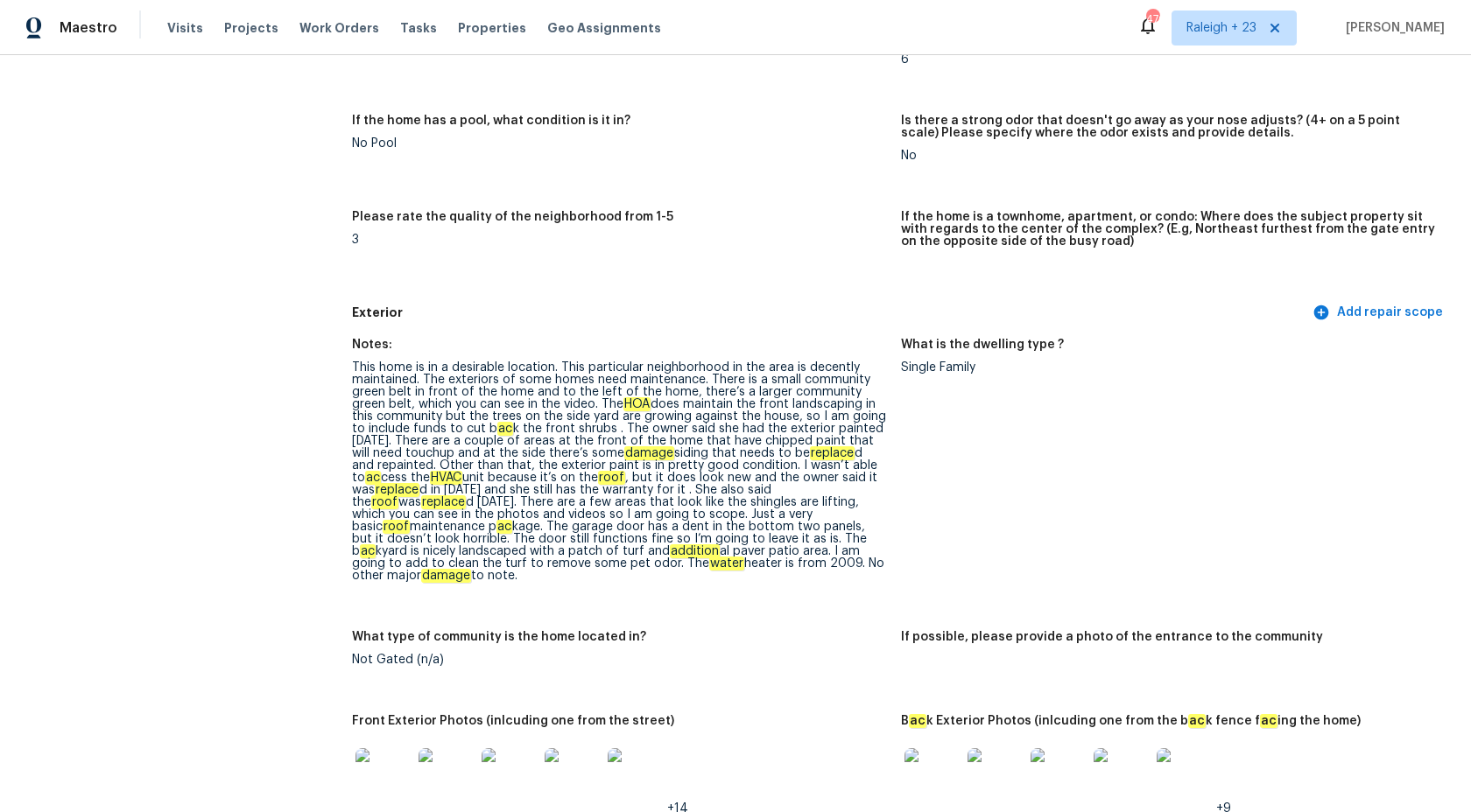
scroll to position [0, 0]
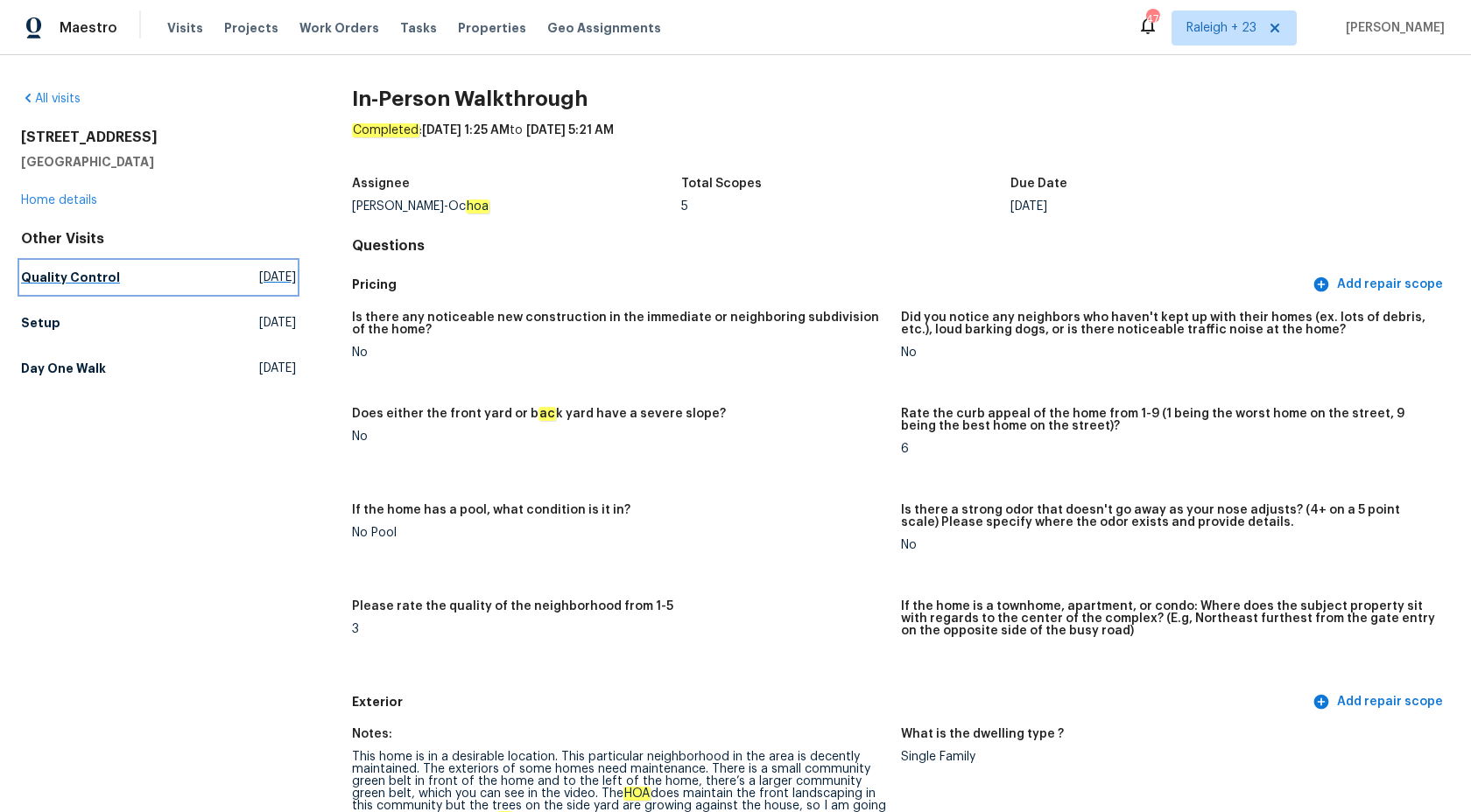
click at [65, 279] on h5 "Quality Control" at bounding box center [70, 277] width 99 height 17
click at [65, 307] on link "Setup Thu, Aug 21 2025" at bounding box center [158, 322] width 275 height 32
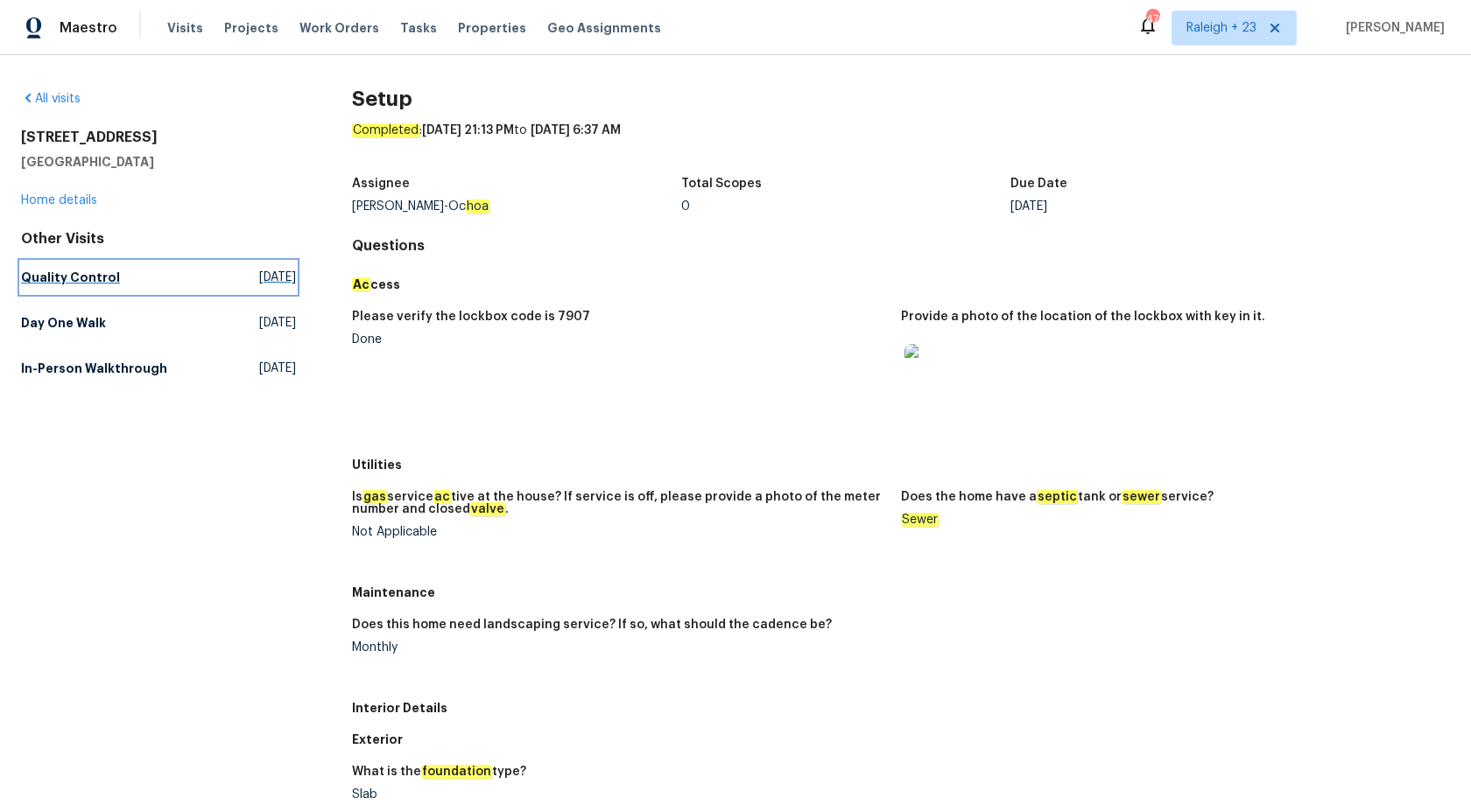
click at [77, 269] on h5 "Quality Control" at bounding box center [70, 277] width 99 height 17
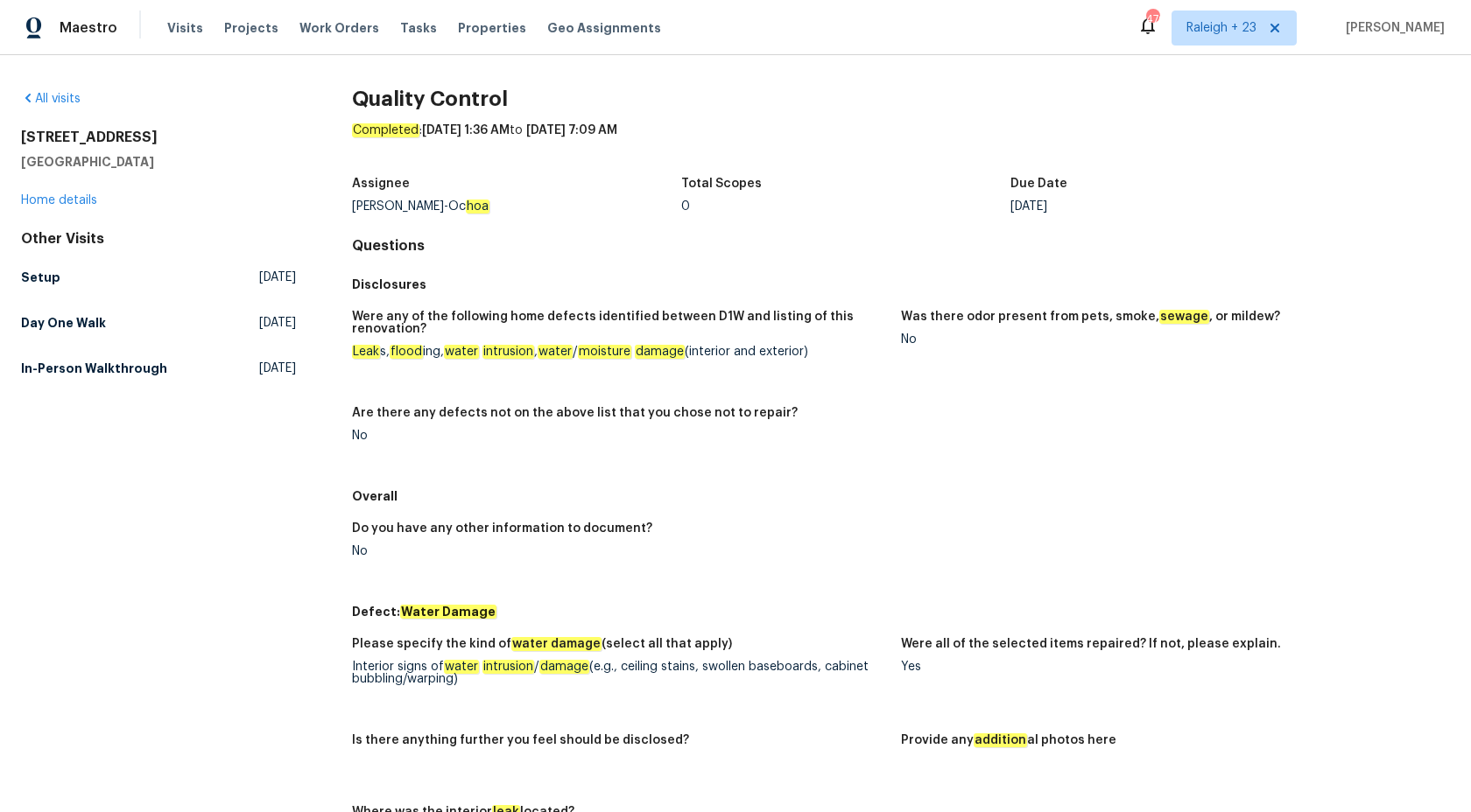
scroll to position [1, 0]
click at [34, 353] on link "In-Person Walkthrough Thu, Jul 10 2025" at bounding box center [158, 367] width 275 height 32
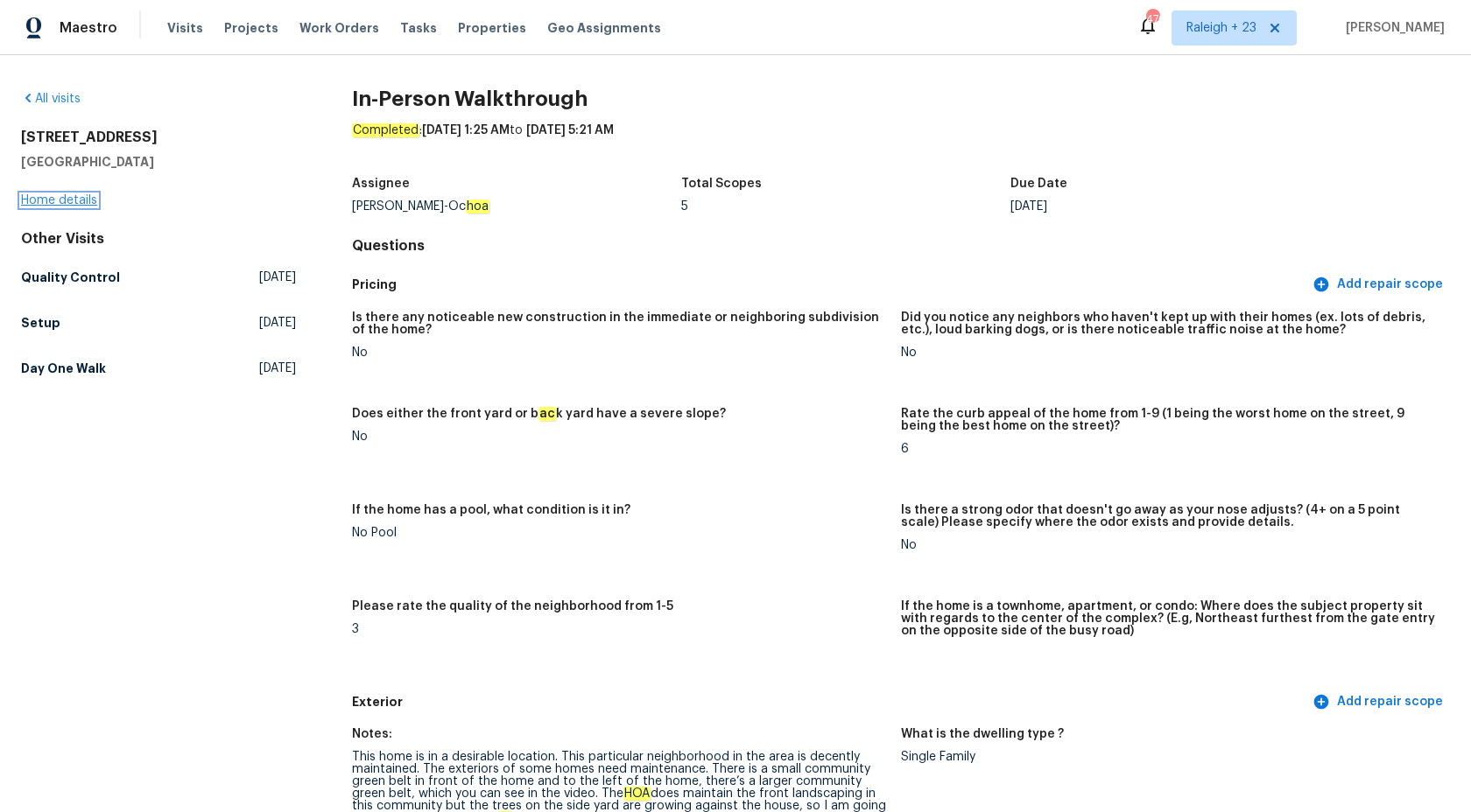
click at [73, 201] on link "Home details" at bounding box center [59, 200] width 76 height 12
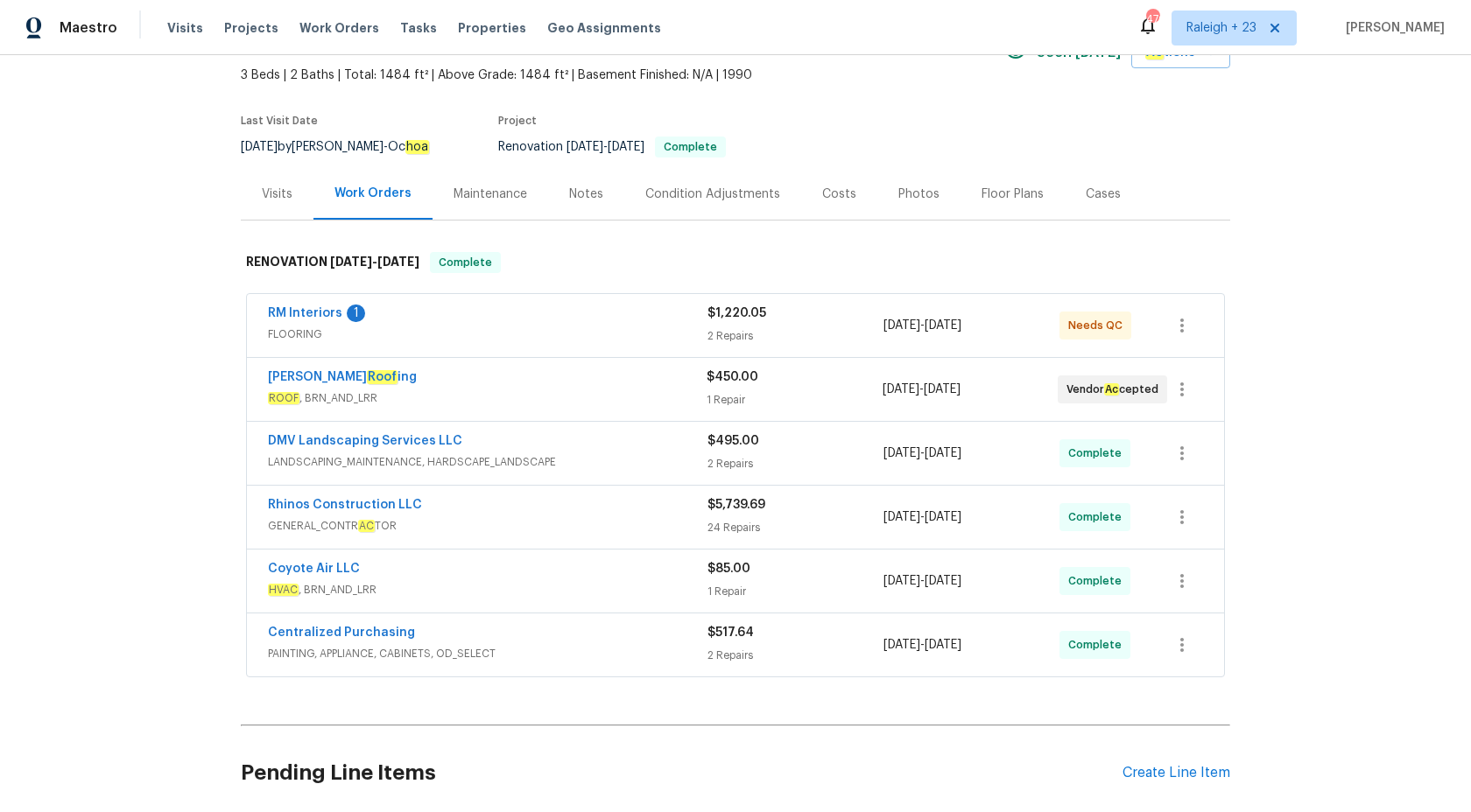
scroll to position [235, 0]
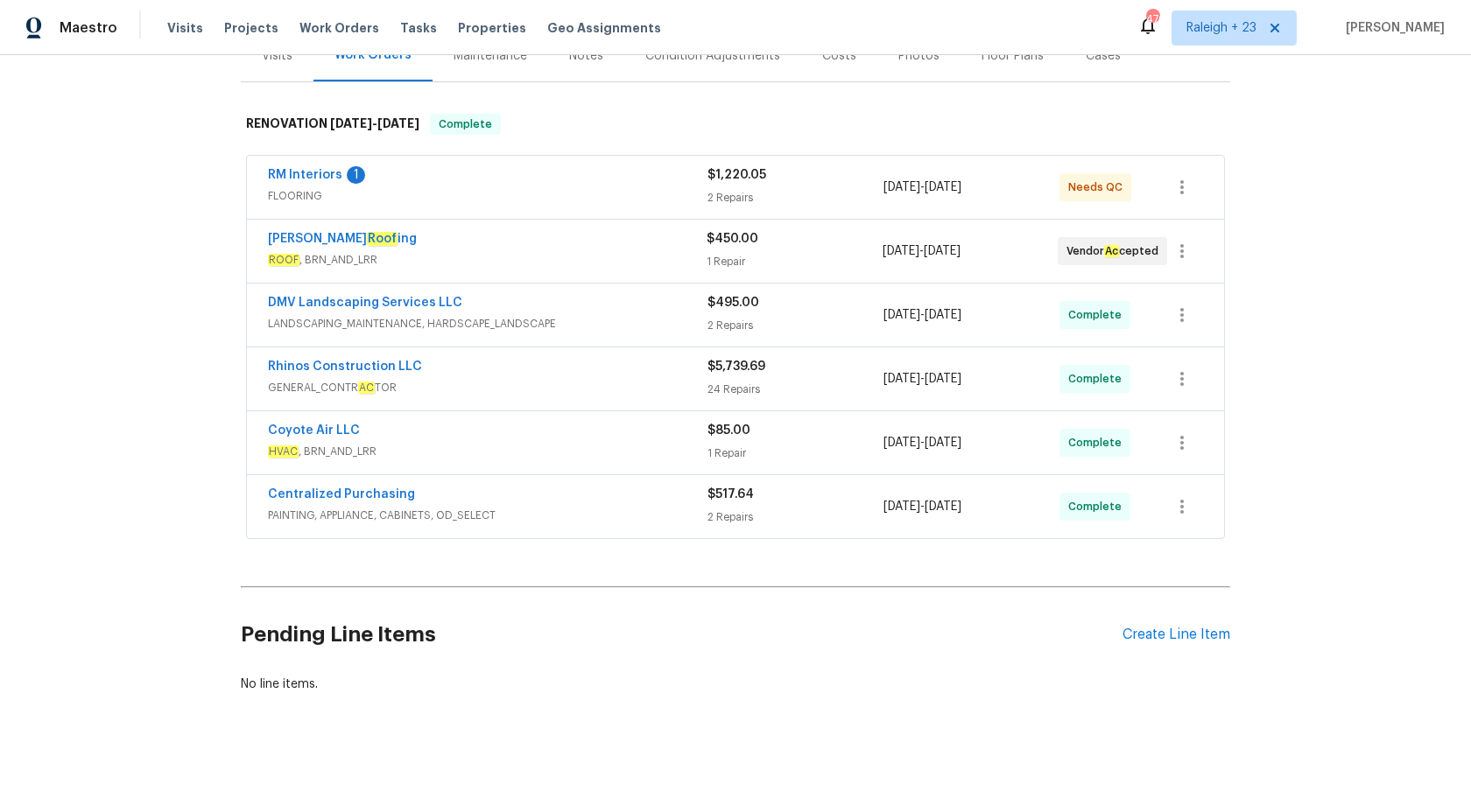
click at [594, 183] on div "RM Interiors 1" at bounding box center [488, 176] width 440 height 21
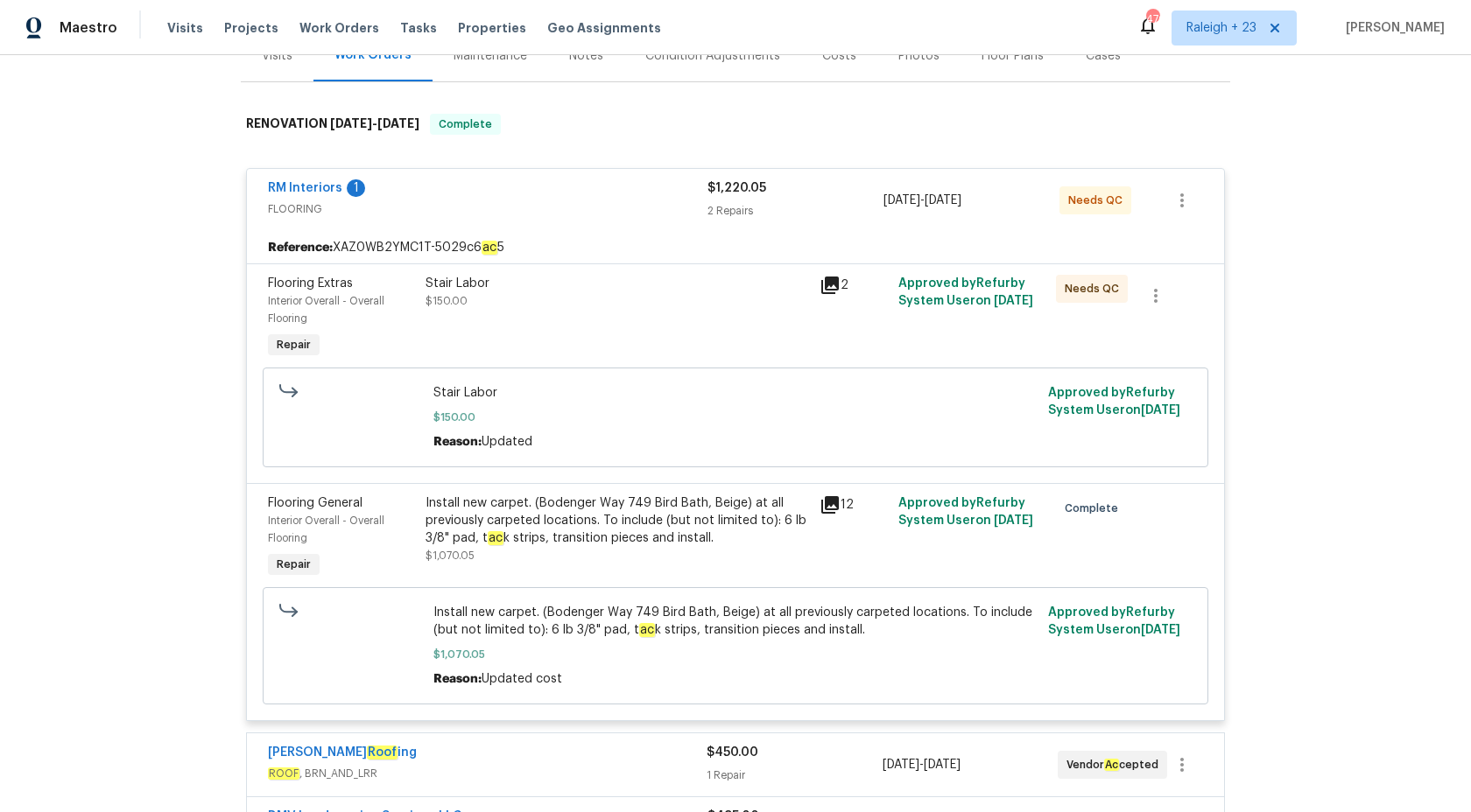
scroll to position [0, 0]
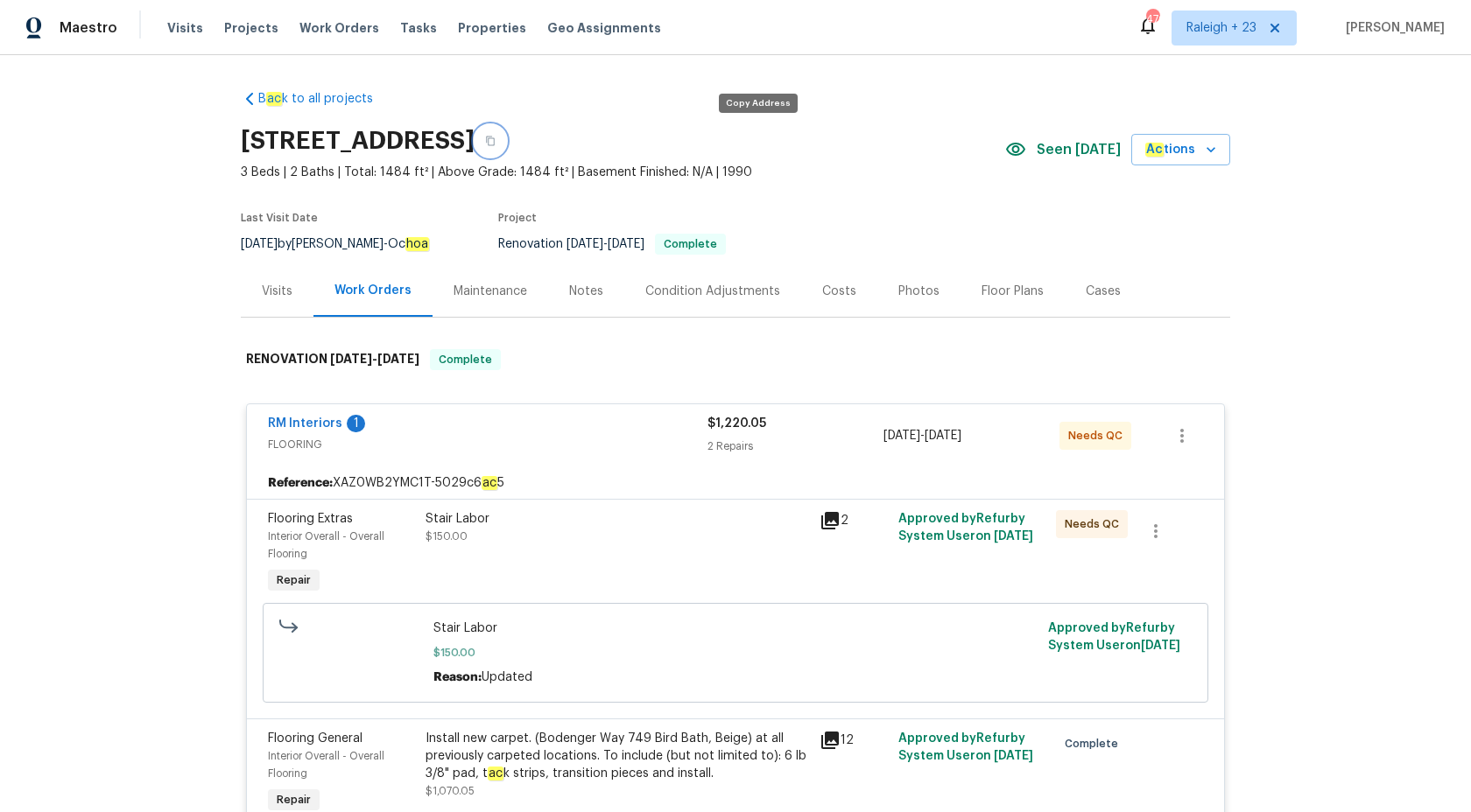
click at [506, 134] on button "button" at bounding box center [490, 141] width 32 height 32
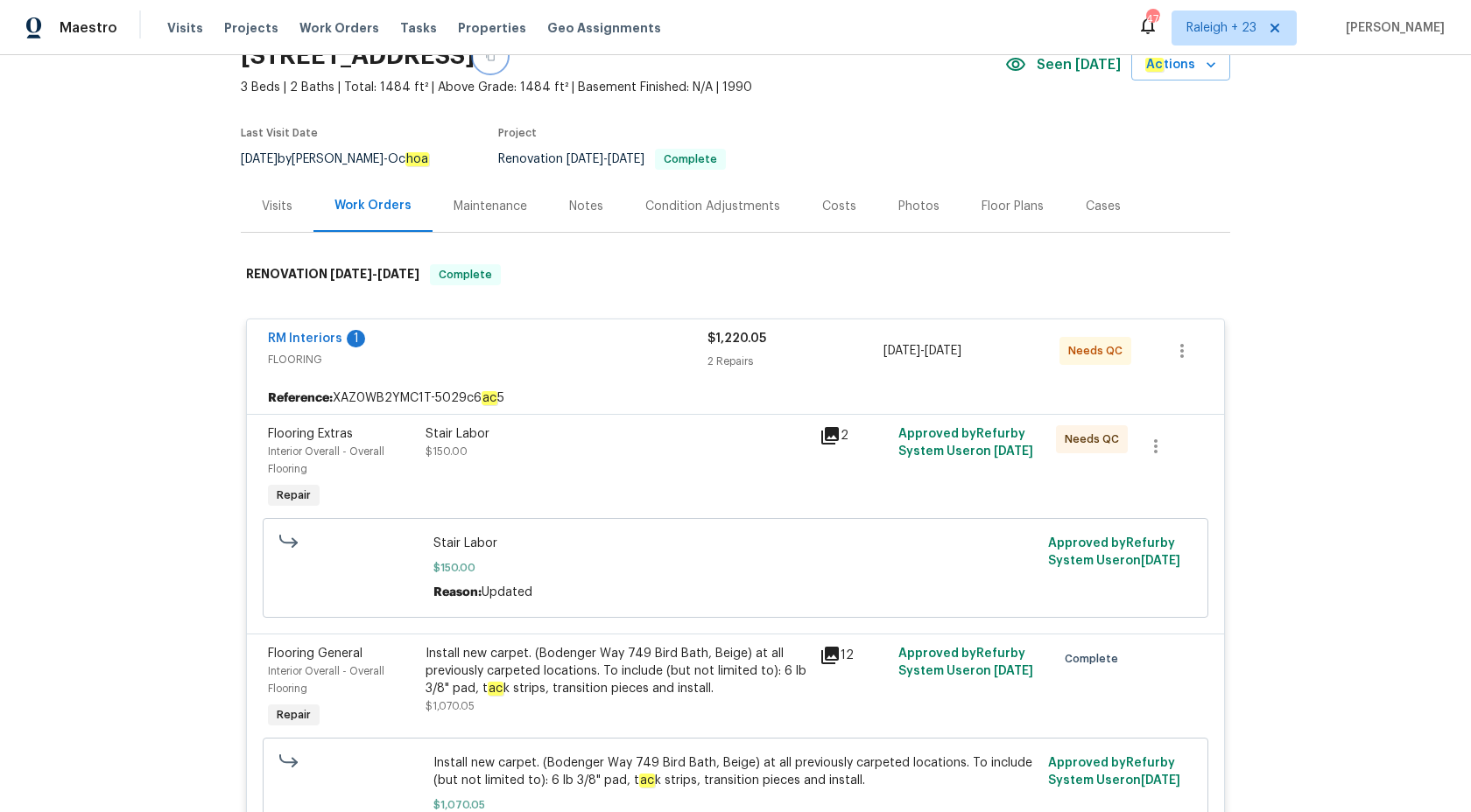
scroll to position [119, 0]
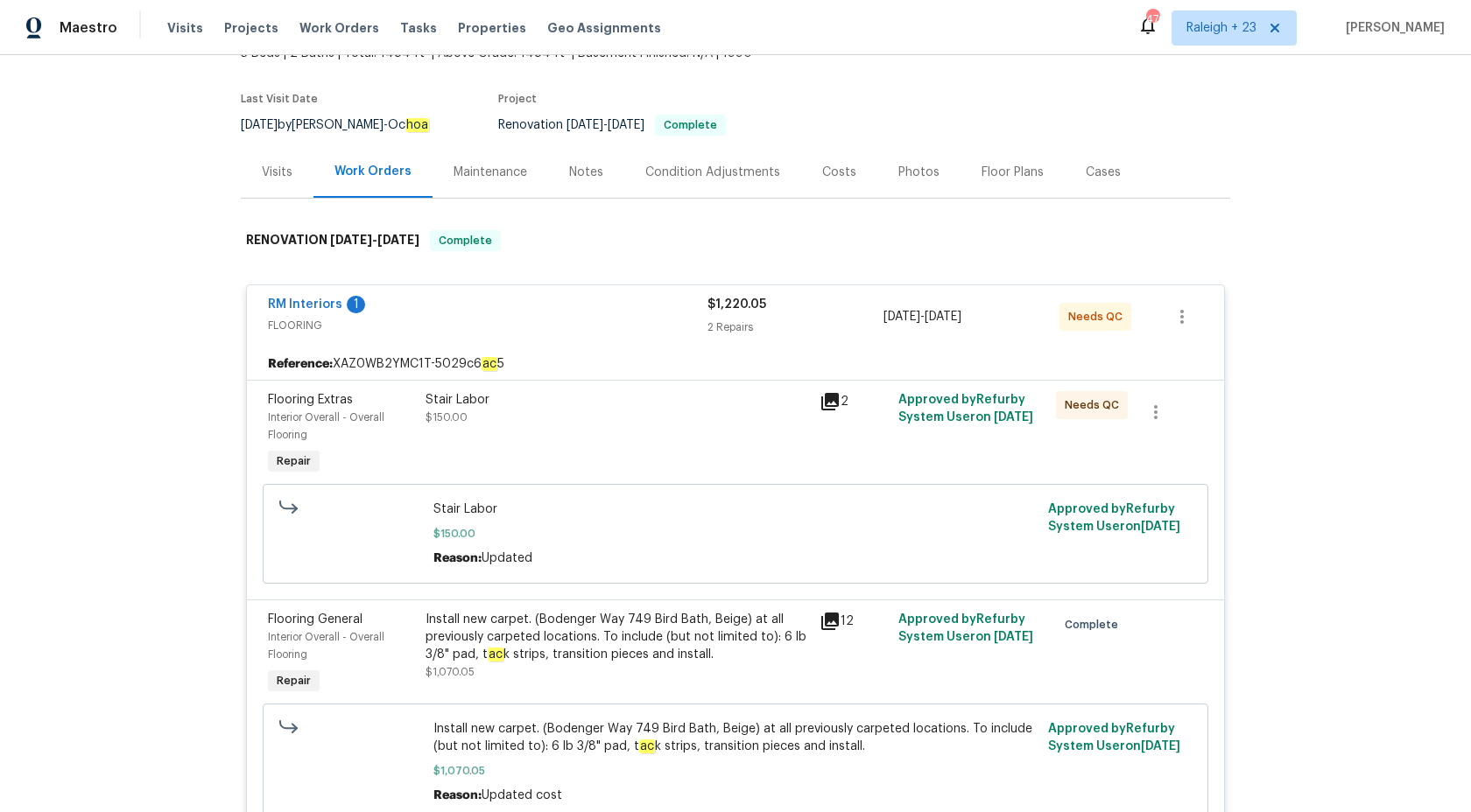
click at [725, 311] on div "$1,220.05" at bounding box center [796, 304] width 176 height 17
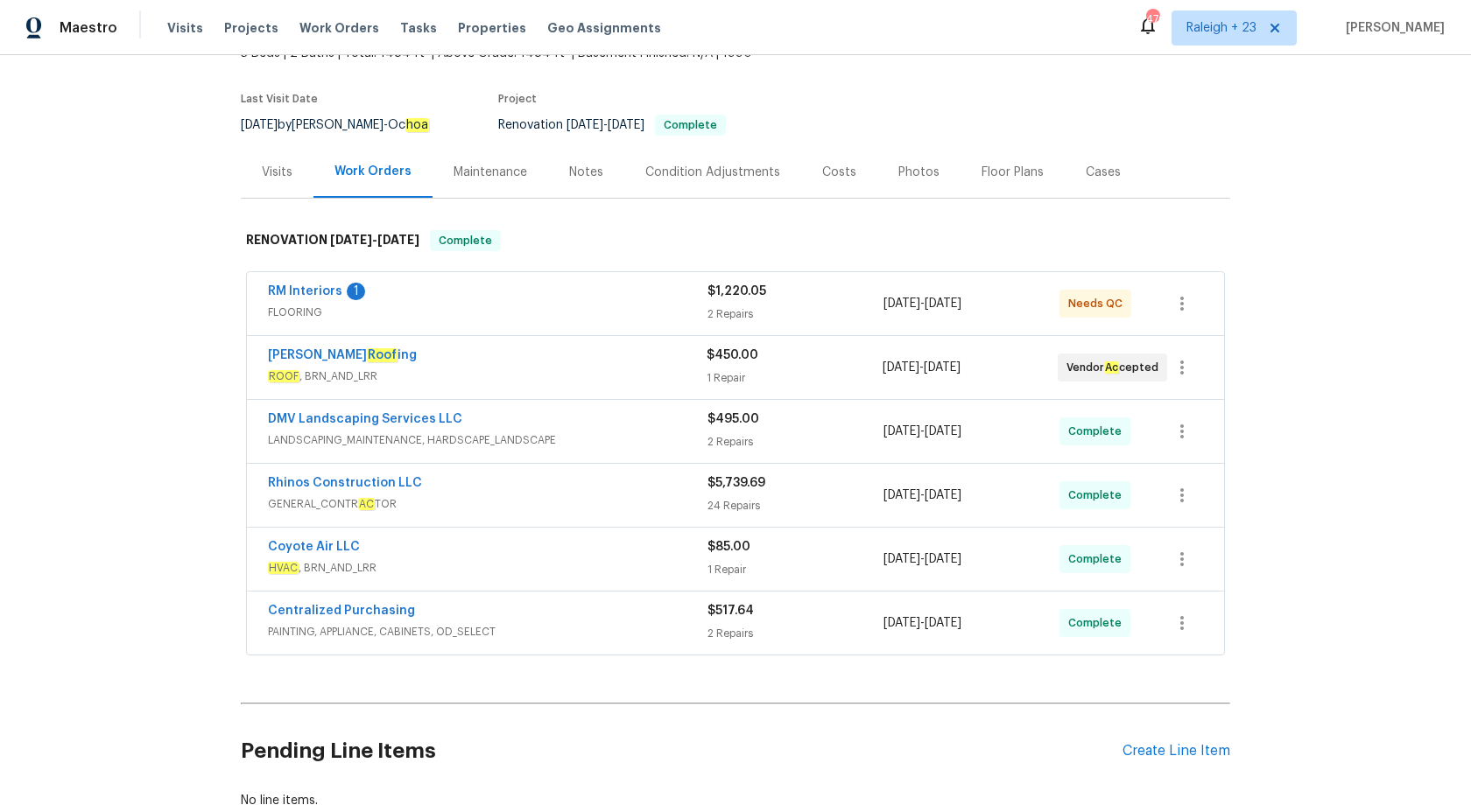
click at [722, 372] on div "1 Repair" at bounding box center [794, 378] width 175 height 17
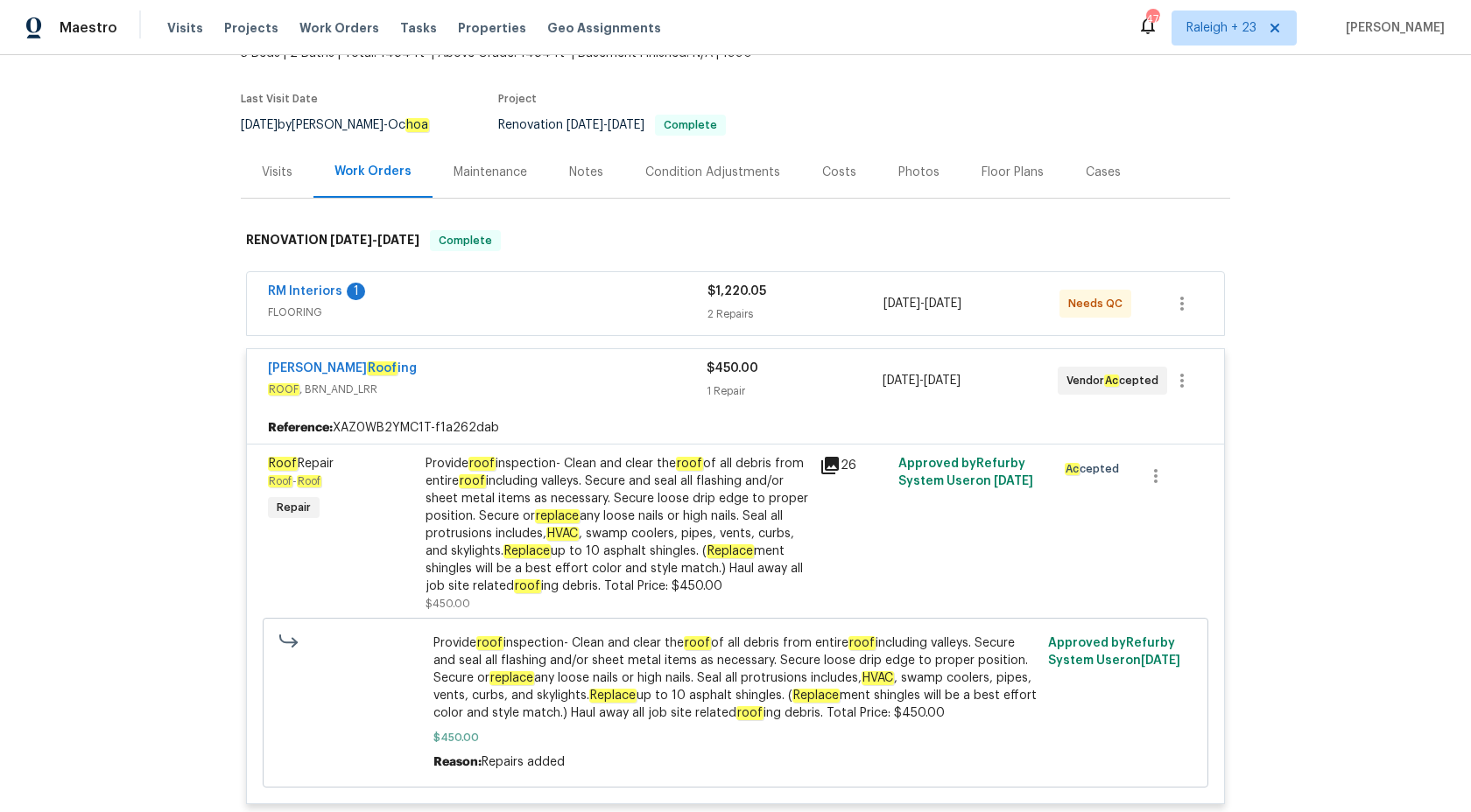
click at [730, 383] on div "1 Repair" at bounding box center [794, 391] width 175 height 17
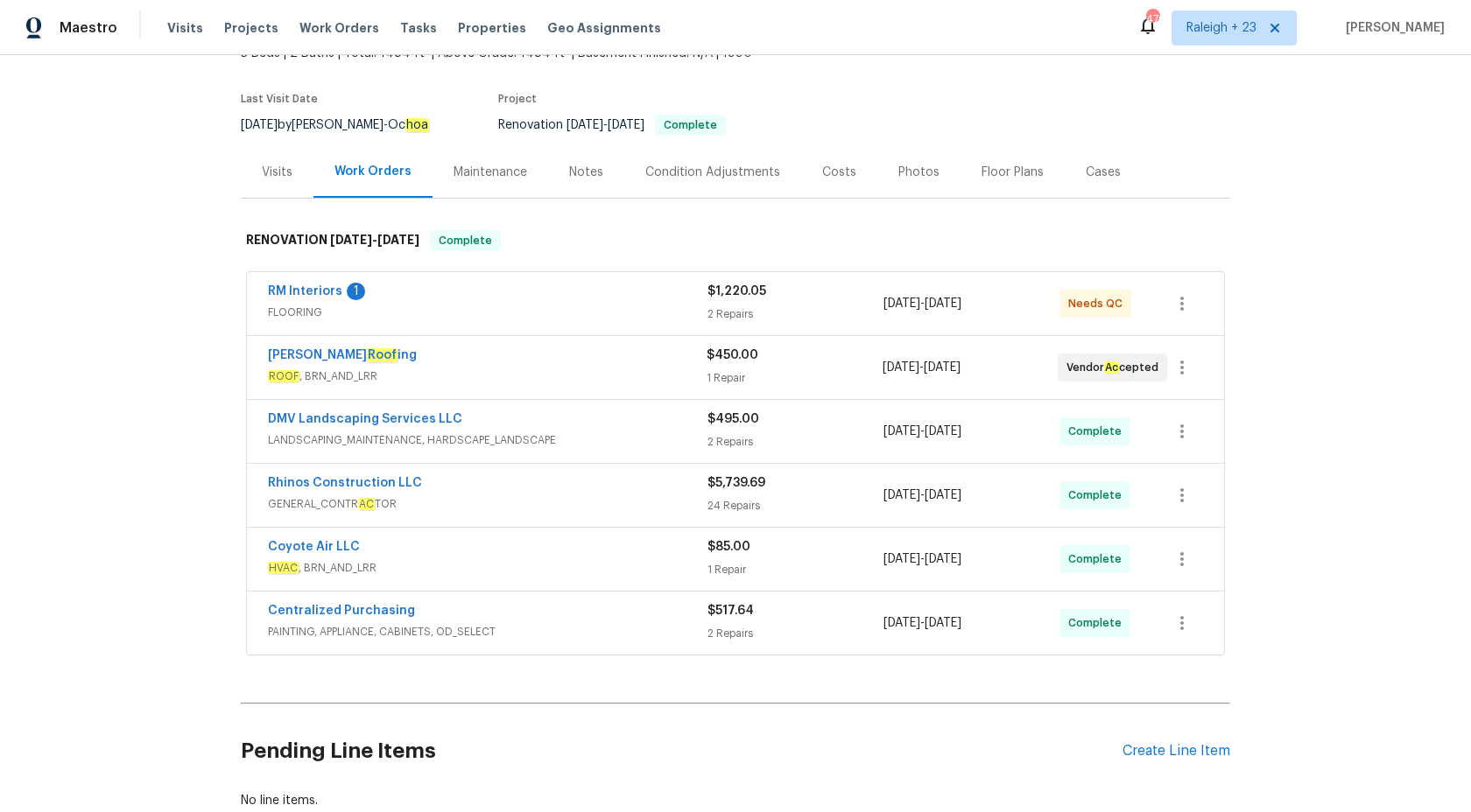
click at [688, 567] on span "HVAC , BRN_AND_LRR" at bounding box center [488, 568] width 440 height 17
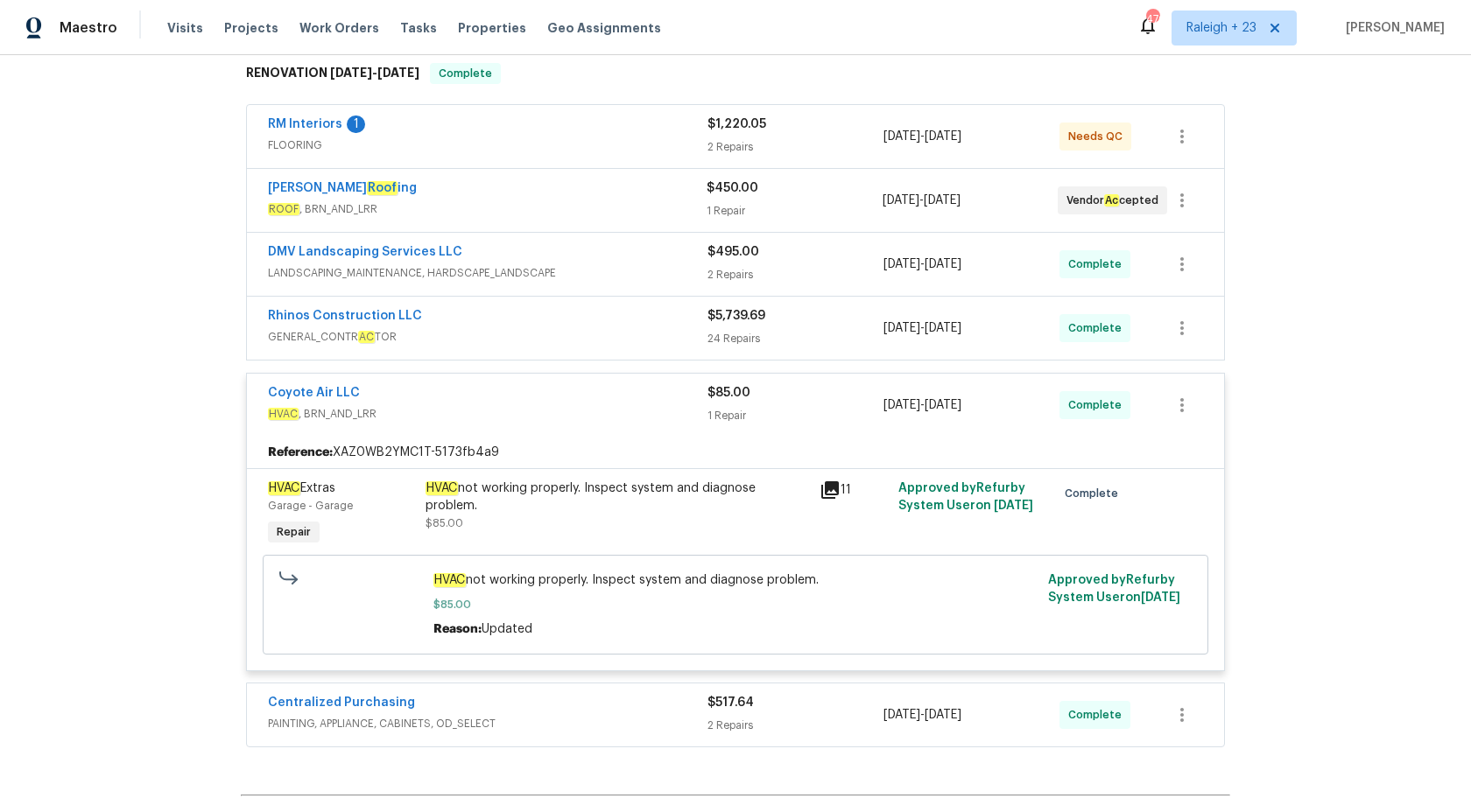
scroll to position [291, 0]
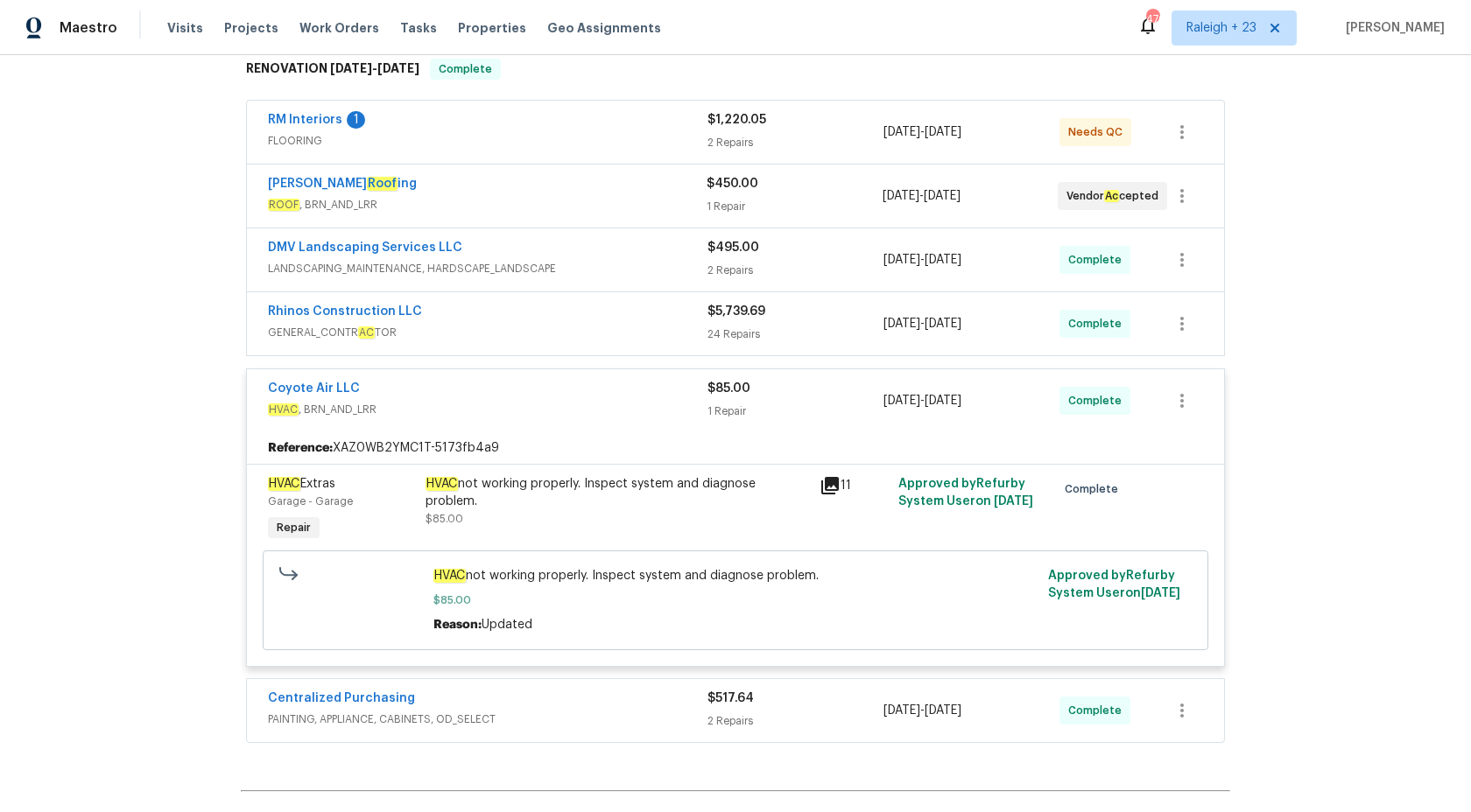
click at [691, 533] on div "HVAC not working properly. Inspect system and diagnose problem. $85.00" at bounding box center [618, 510] width 394 height 81
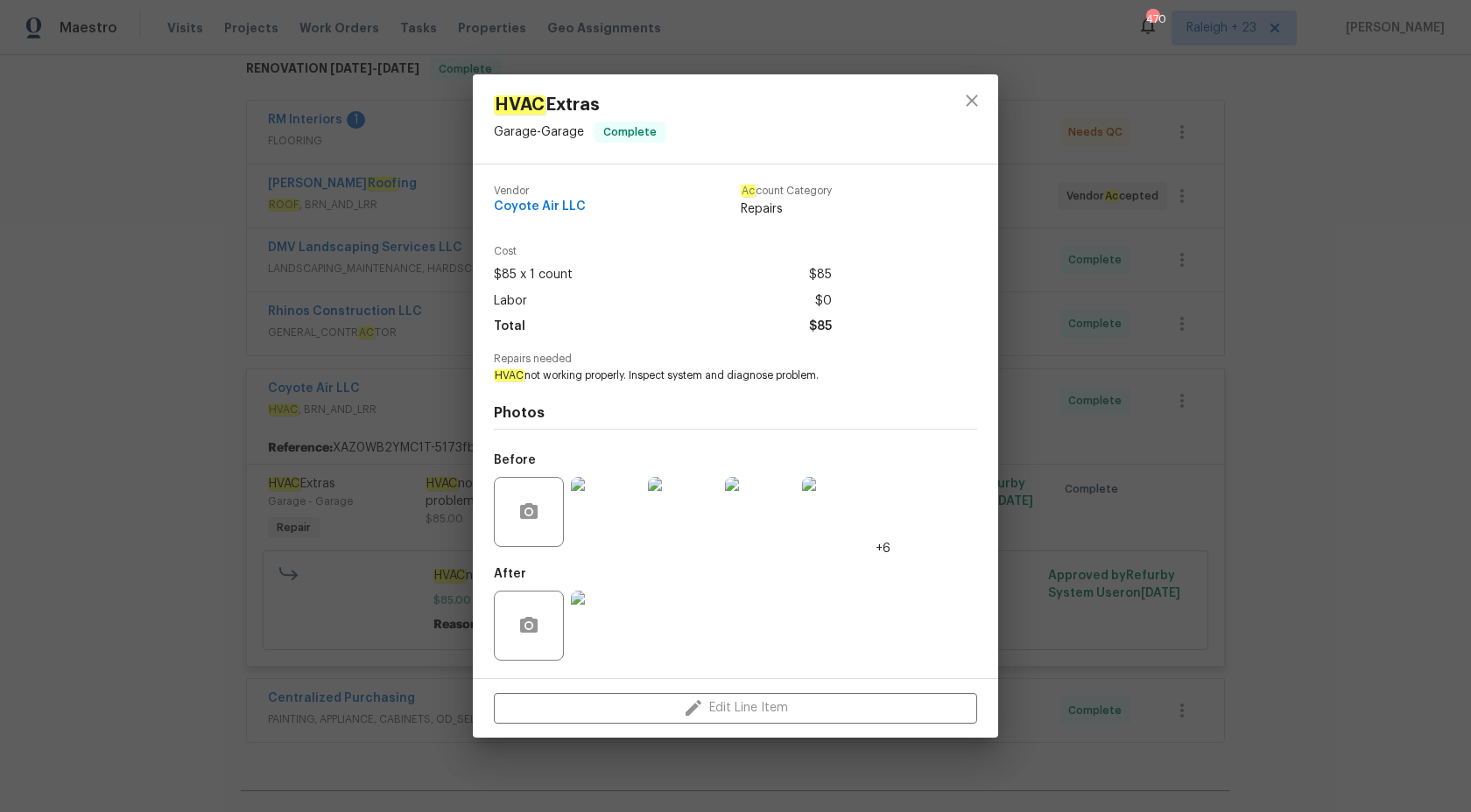
click at [1353, 472] on div "HVAC Extras Garage - Garage Complete Vendor Coyote Air LLC Ac count Category Re…" at bounding box center [735, 406] width 1471 height 812
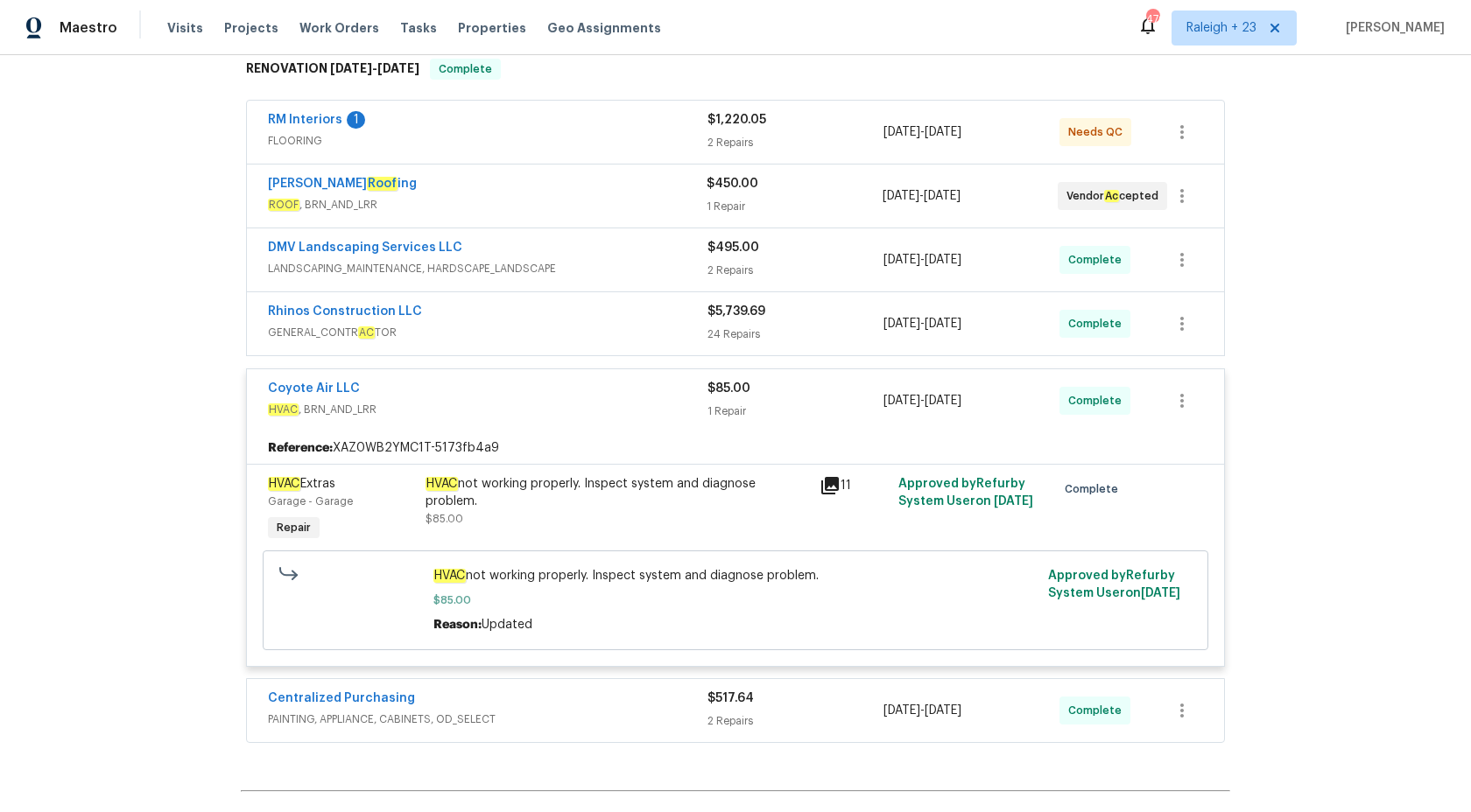
click at [740, 411] on div "1 Repair" at bounding box center [796, 411] width 176 height 17
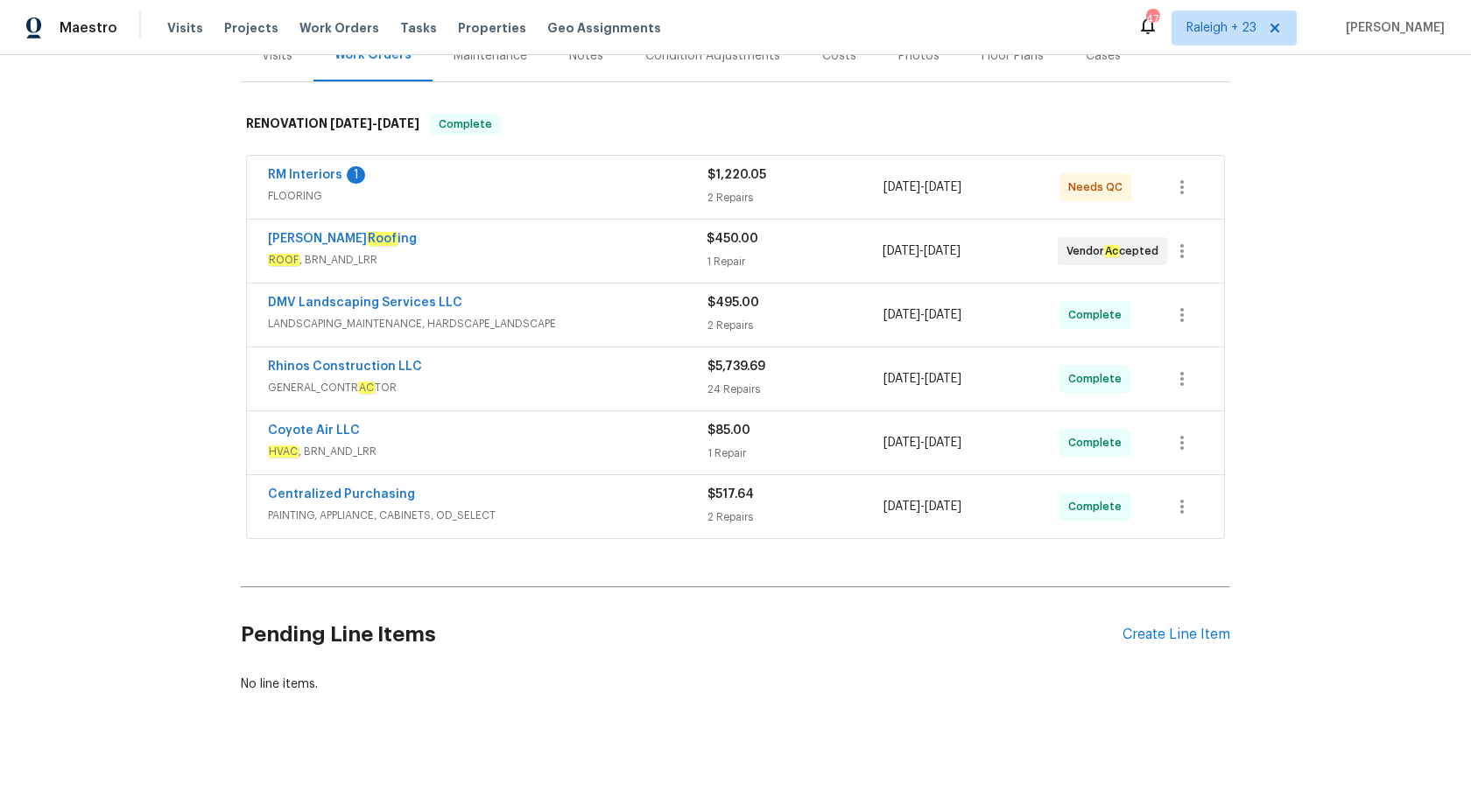
click at [688, 365] on div "Rhinos Construction LLC" at bounding box center [488, 368] width 440 height 21
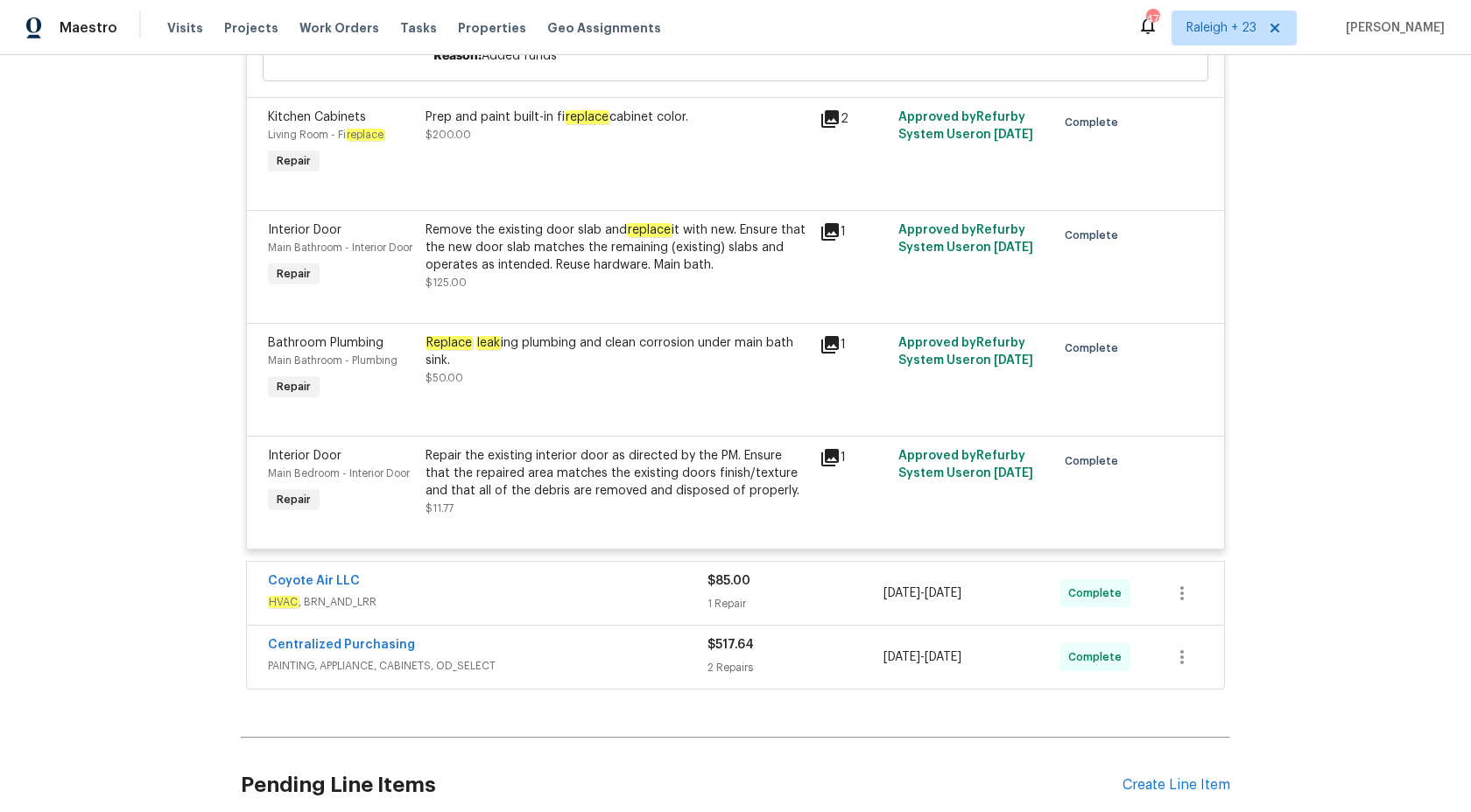
scroll to position [3696, 0]
click at [620, 332] on div "Replace leak ing plumbing and clean corrosion under main bath sink." at bounding box center [617, 350] width 383 height 35
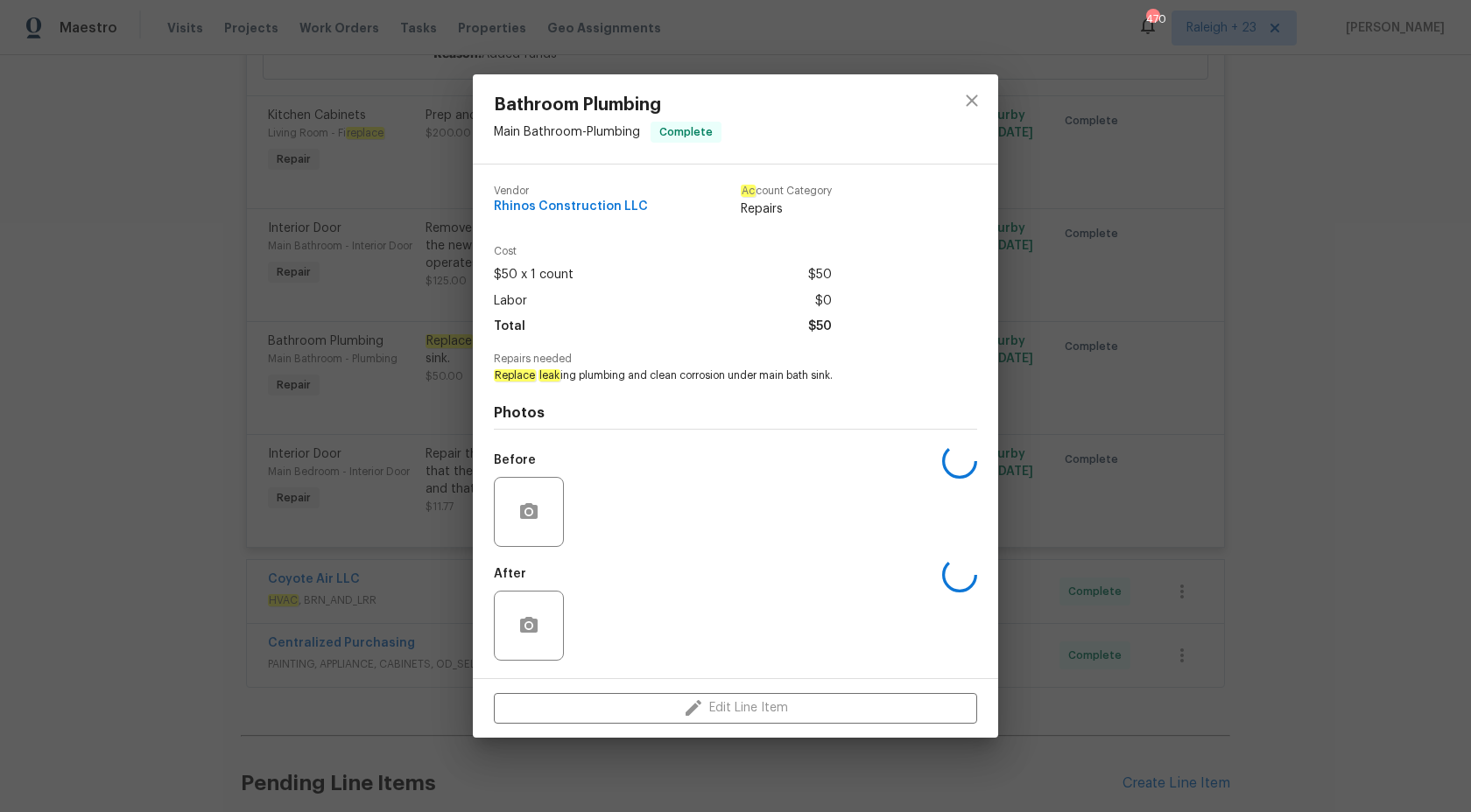
click at [539, 376] on em "Replace" at bounding box center [550, 375] width 22 height 12
click at [591, 378] on span "Replace leak ing plumbing and clean corrosion under main bath sink." at bounding box center [711, 376] width 435 height 15
copy span "Replace leak ing plumbing"
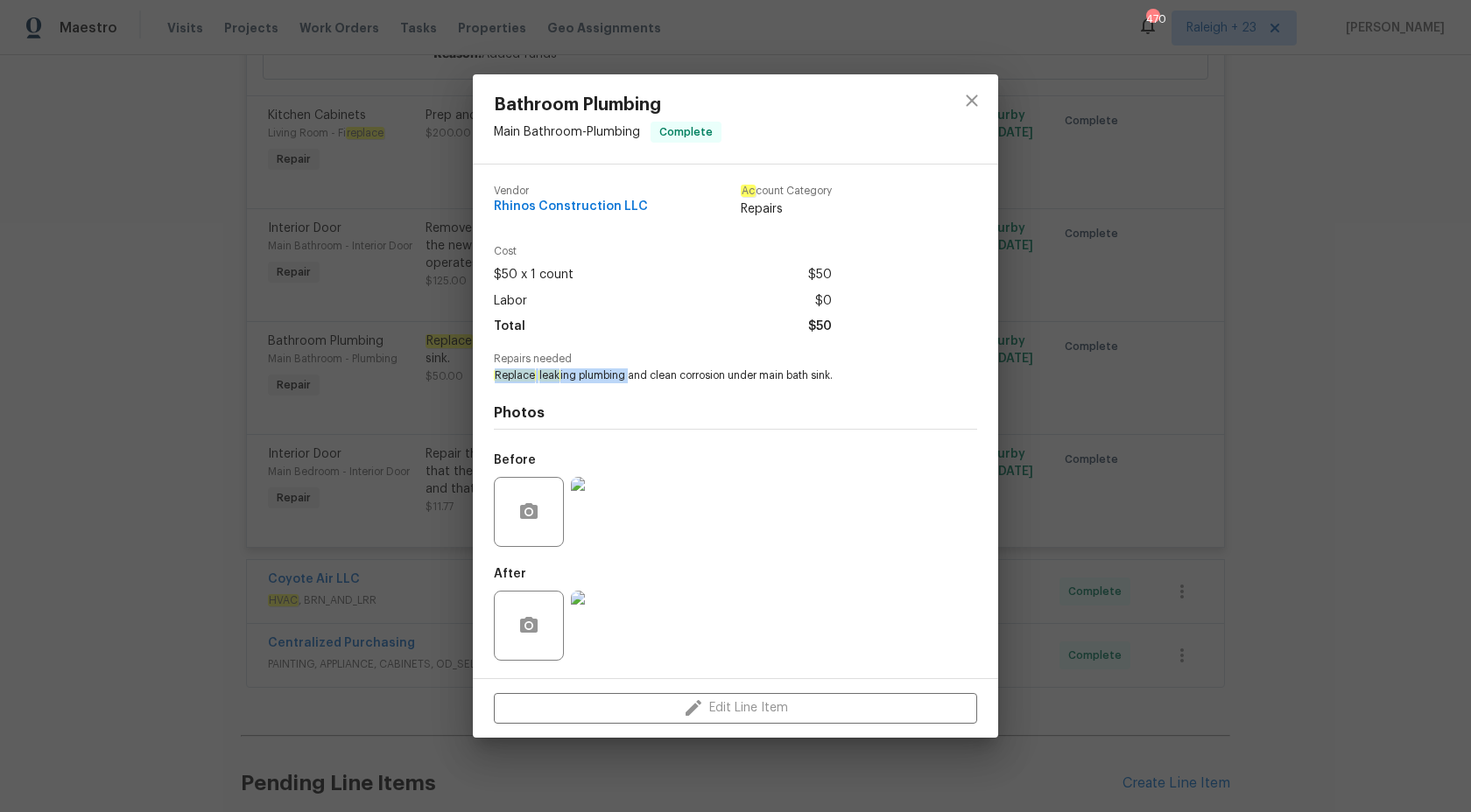
drag, startPoint x: 627, startPoint y: 373, endPoint x: 487, endPoint y: 375, distance: 140.0
click at [487, 375] on div "Vendor Rhinos Construction LLC Ac count Category Repairs Cost $50 x 1 count $50…" at bounding box center [735, 421] width 525 height 514
click at [890, 384] on div "Photos Before After" at bounding box center [736, 527] width 483 height 288
click at [1435, 245] on div "Bathroom Plumbing Main Bathroom - Plumbing Complete Vendor Rhinos Construction …" at bounding box center [735, 406] width 1471 height 812
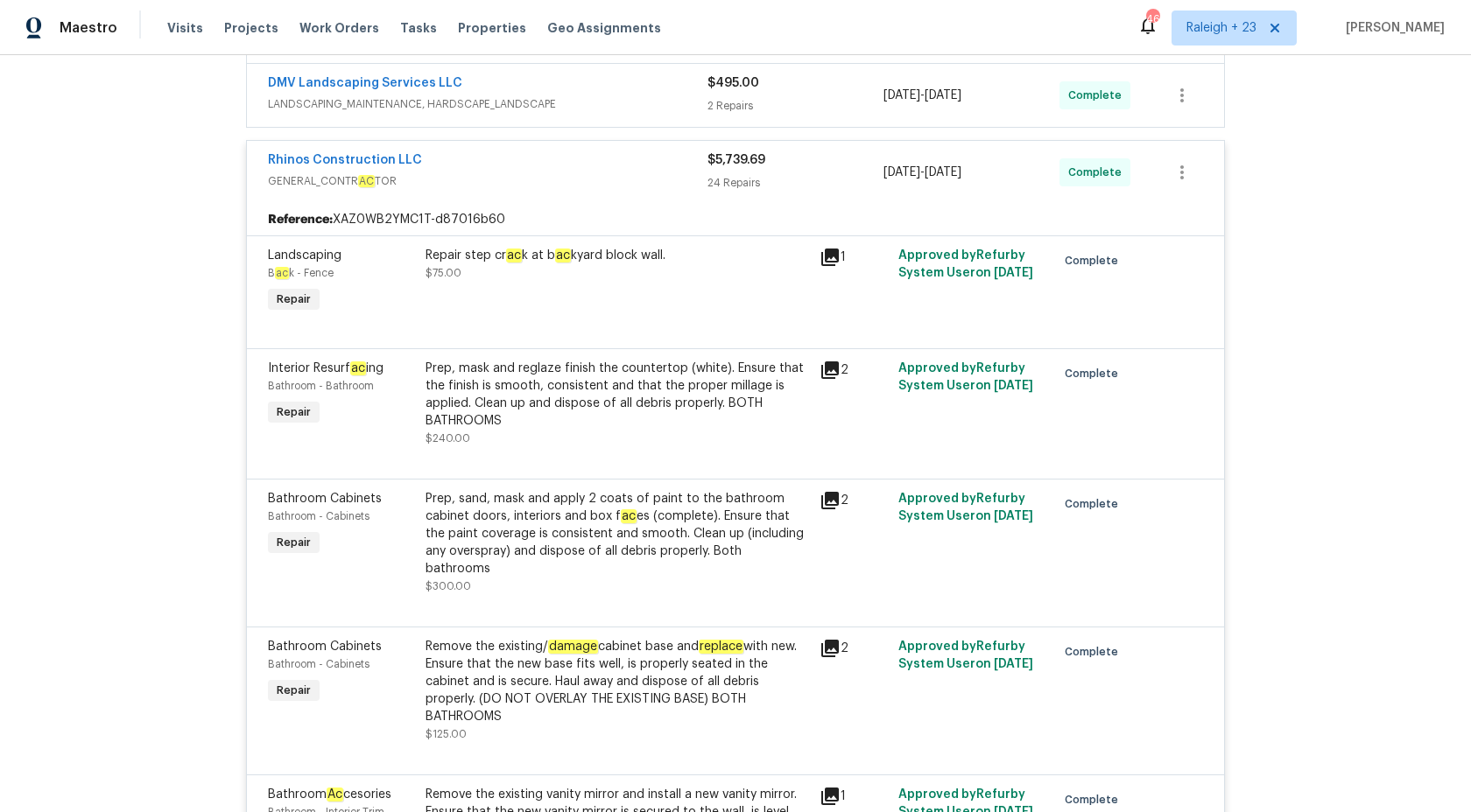
scroll to position [166, 0]
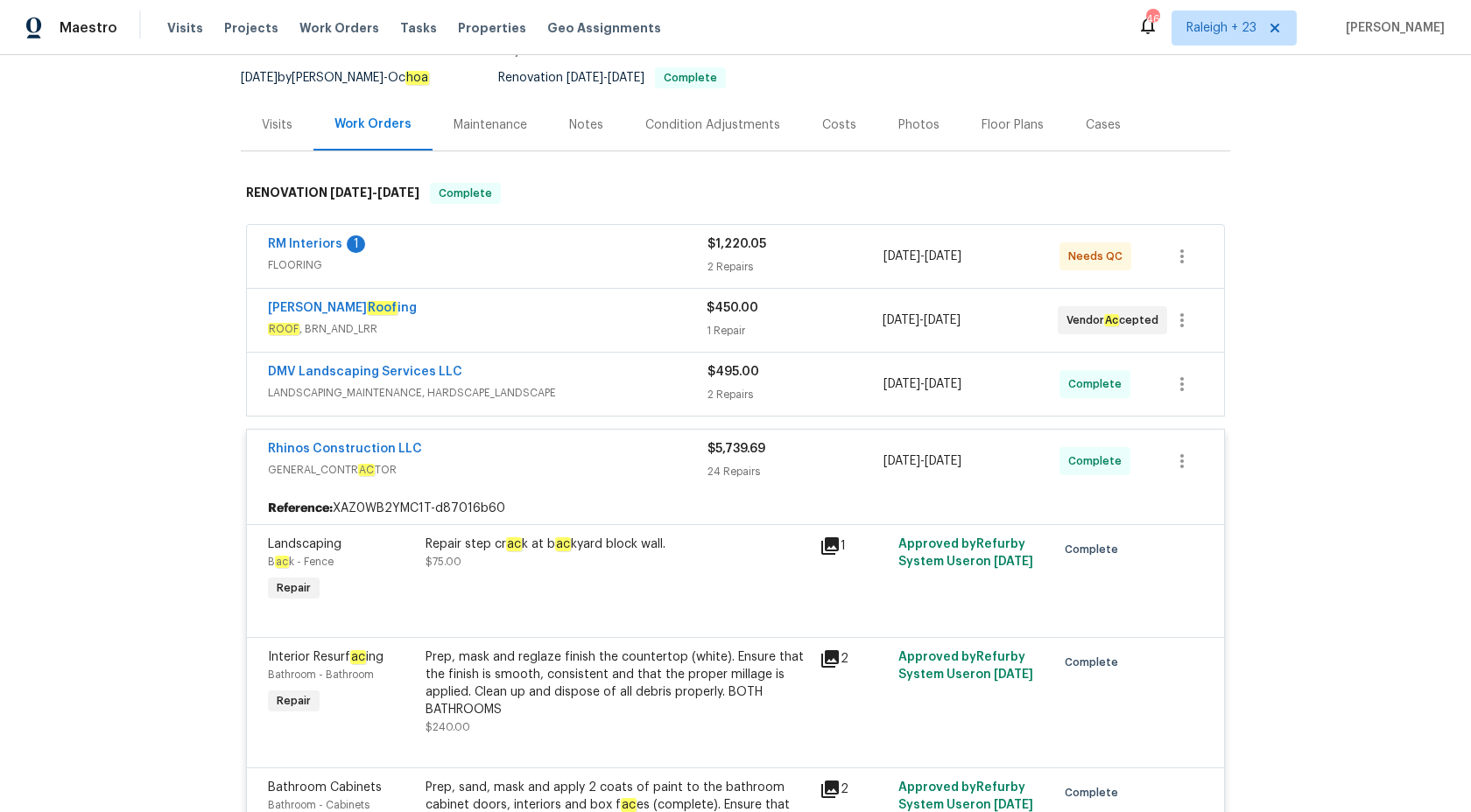
click at [751, 457] on div "$5,739.69" at bounding box center [796, 449] width 176 height 17
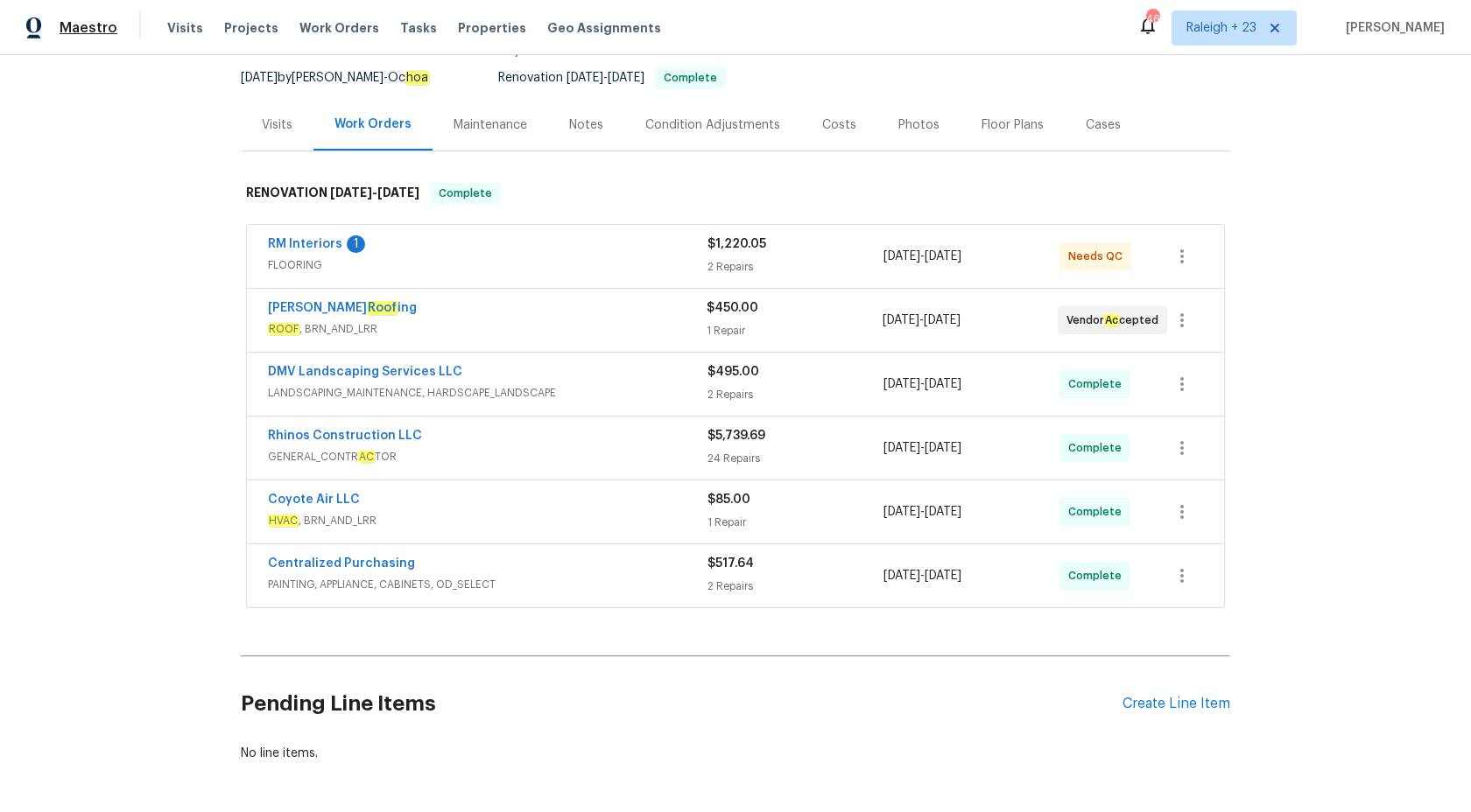
click at [101, 31] on span "Maestro" at bounding box center [89, 27] width 58 height 17
